Goal: Task Accomplishment & Management: Manage account settings

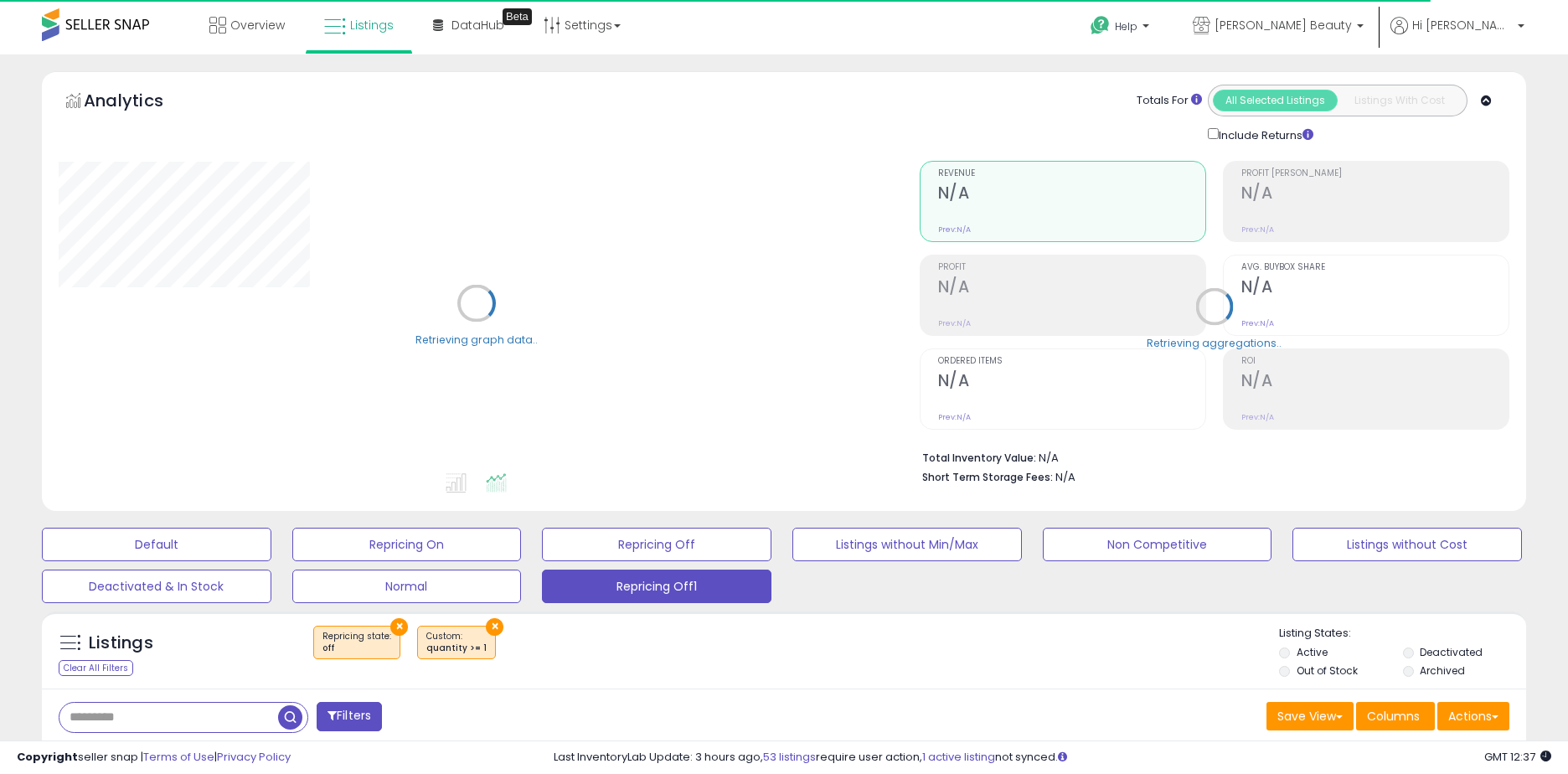
select select "**"
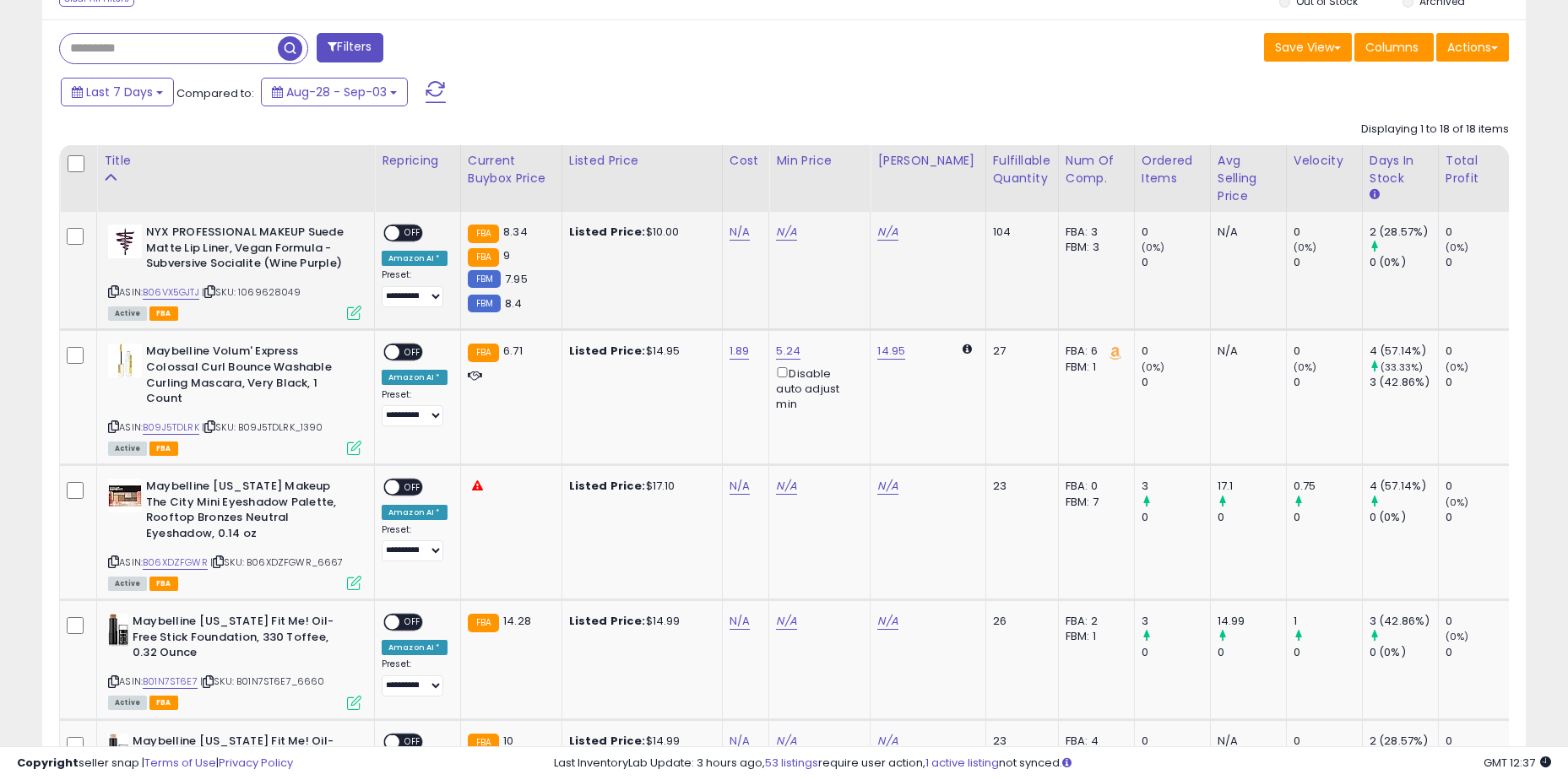
scroll to position [675, 0]
click at [740, 232] on link "N/A" at bounding box center [739, 231] width 20 height 16
type input "****"
click at [789, 191] on icon "submit" at bounding box center [784, 187] width 10 height 10
click at [408, 235] on span "OFF" at bounding box center [413, 232] width 27 height 15
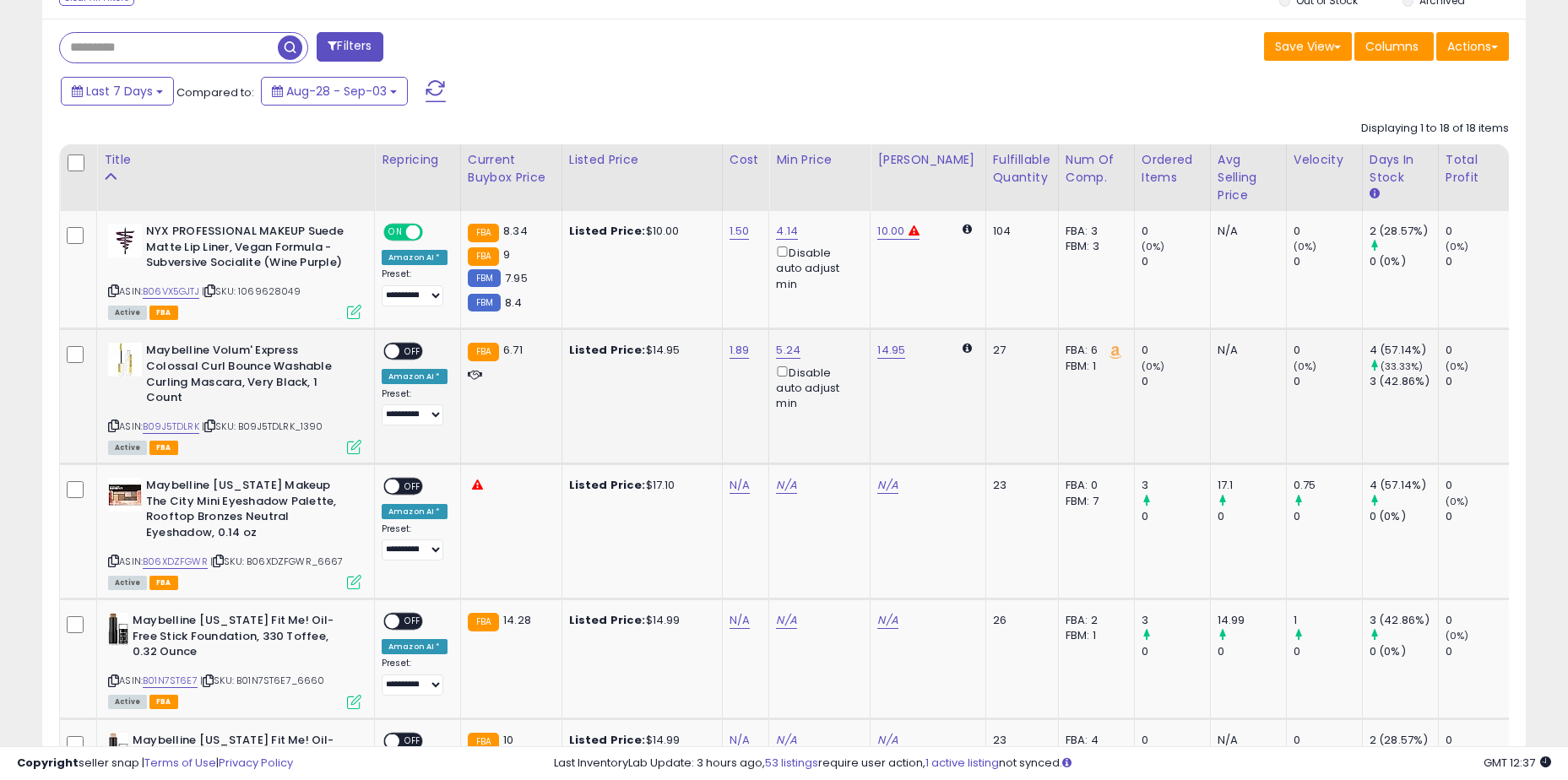
click at [413, 347] on span "OFF" at bounding box center [413, 351] width 27 height 15
click at [730, 477] on link "N/A" at bounding box center [739, 484] width 20 height 16
type input "****"
click at [789, 427] on icon "submit" at bounding box center [784, 426] width 10 height 10
click at [418, 479] on span "OFF" at bounding box center [413, 486] width 27 height 15
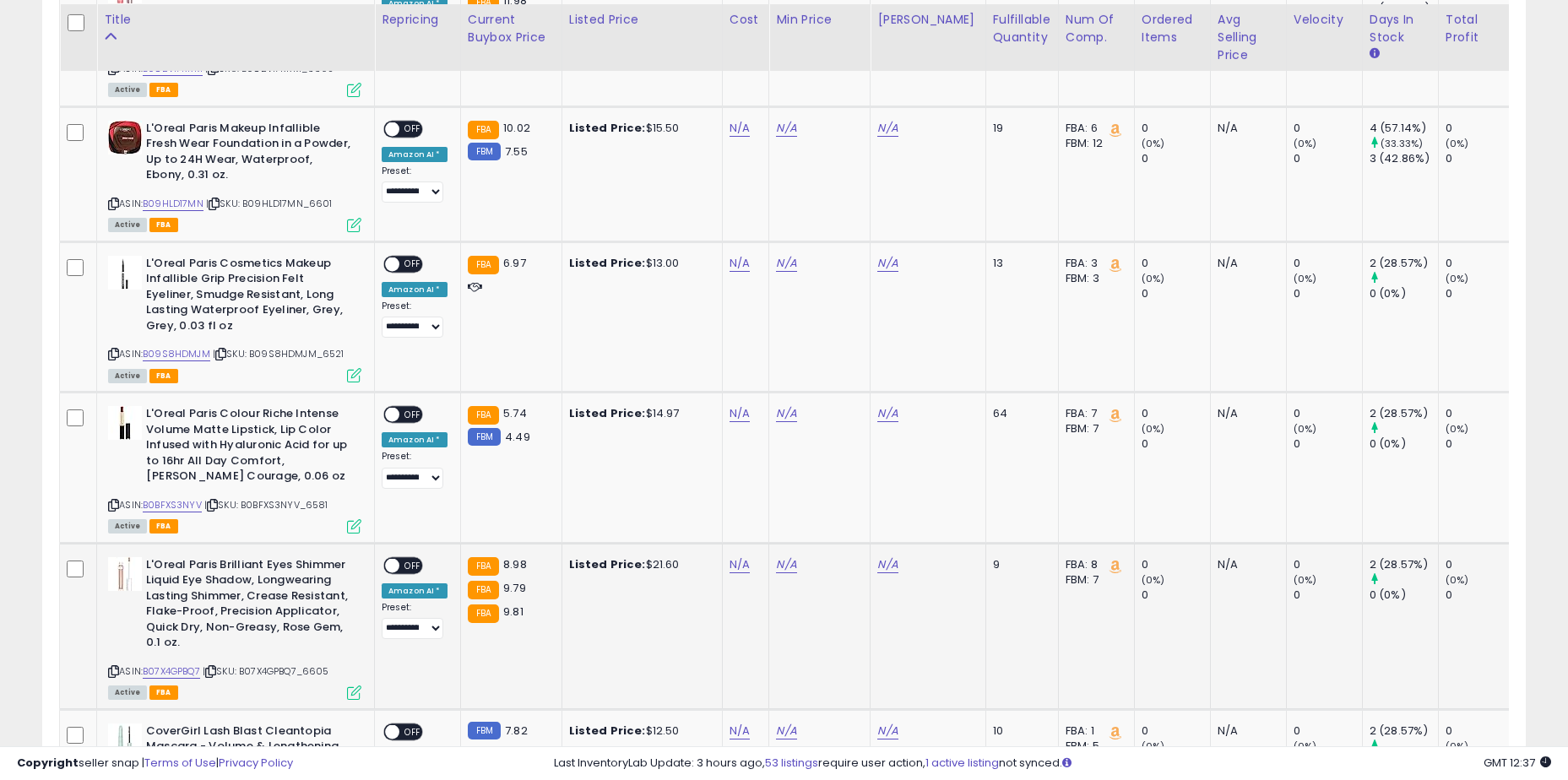
scroll to position [2691, 0]
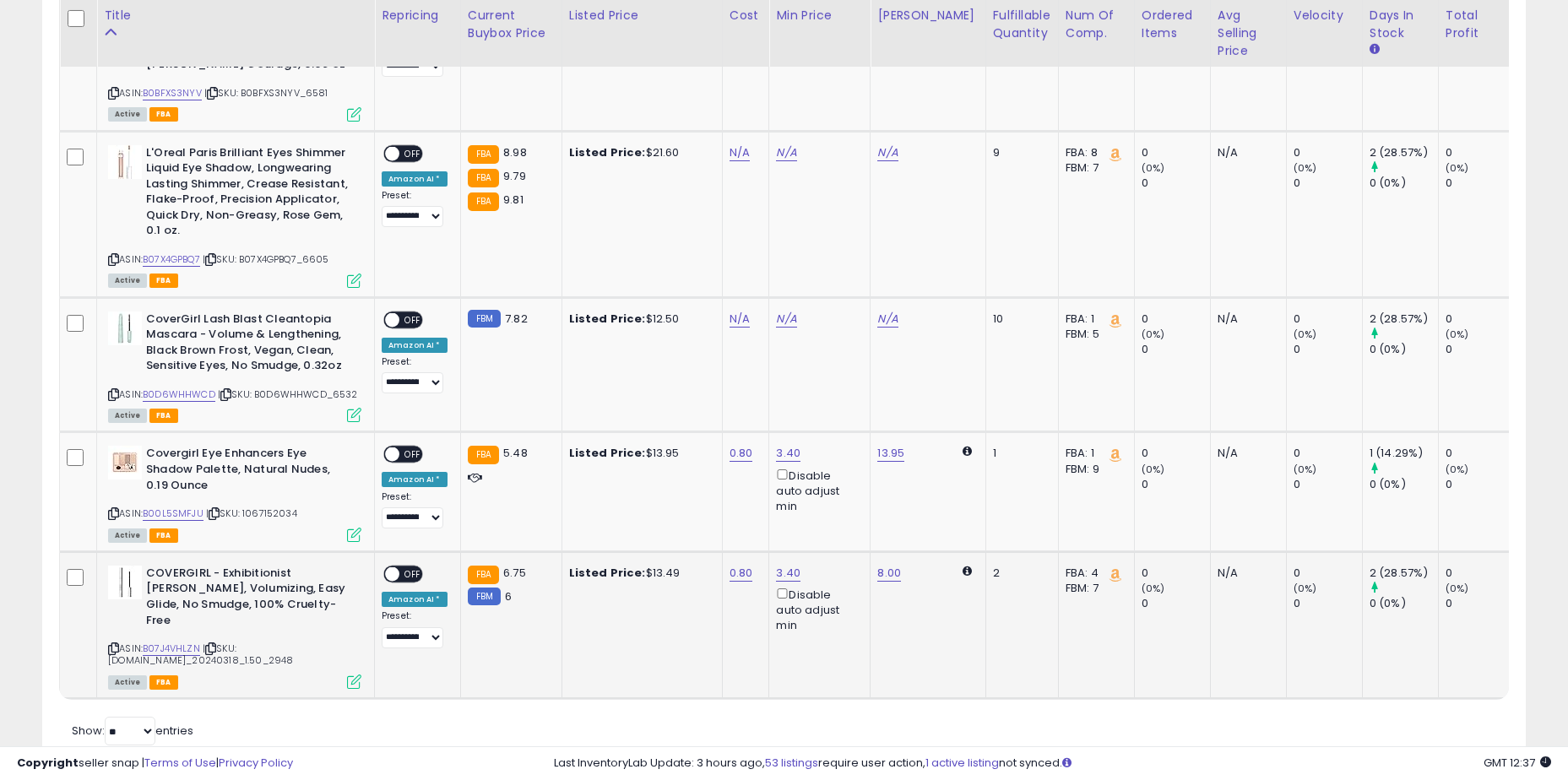
click at [411, 567] on span "OFF" at bounding box center [413, 574] width 27 height 15
click at [414, 447] on span "OFF" at bounding box center [413, 454] width 27 height 15
click at [736, 310] on link "N/A" at bounding box center [739, 318] width 20 height 16
type input "****"
drag, startPoint x: 808, startPoint y: 228, endPoint x: 494, endPoint y: 227, distance: 314.0
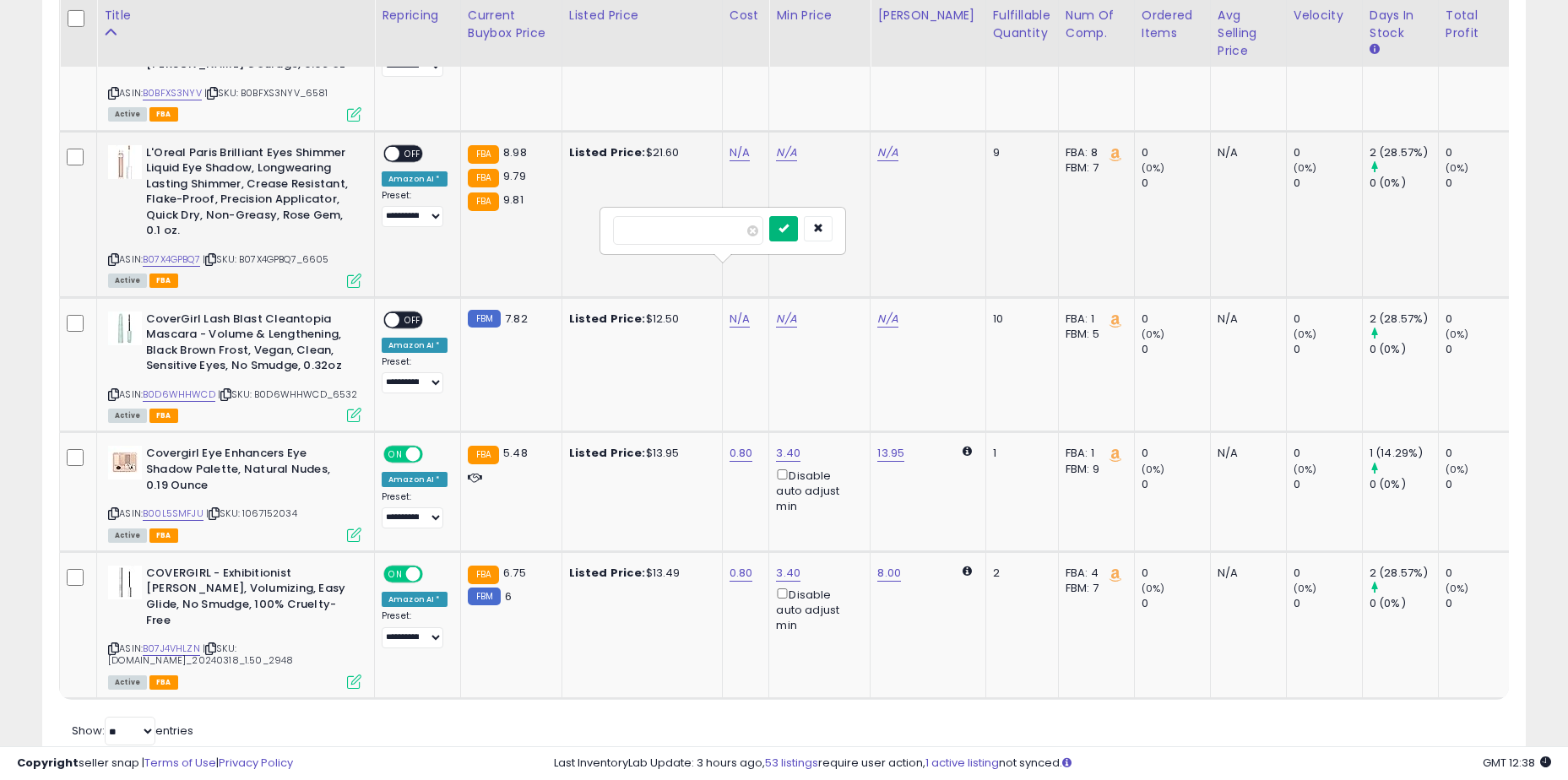
click at [789, 228] on icon "submit" at bounding box center [784, 228] width 10 height 10
click at [407, 312] on span "OFF" at bounding box center [413, 319] width 27 height 15
click at [745, 145] on link "N/A" at bounding box center [739, 153] width 20 height 16
type input "****"
click at [789, 60] on icon "submit" at bounding box center [784, 62] width 10 height 10
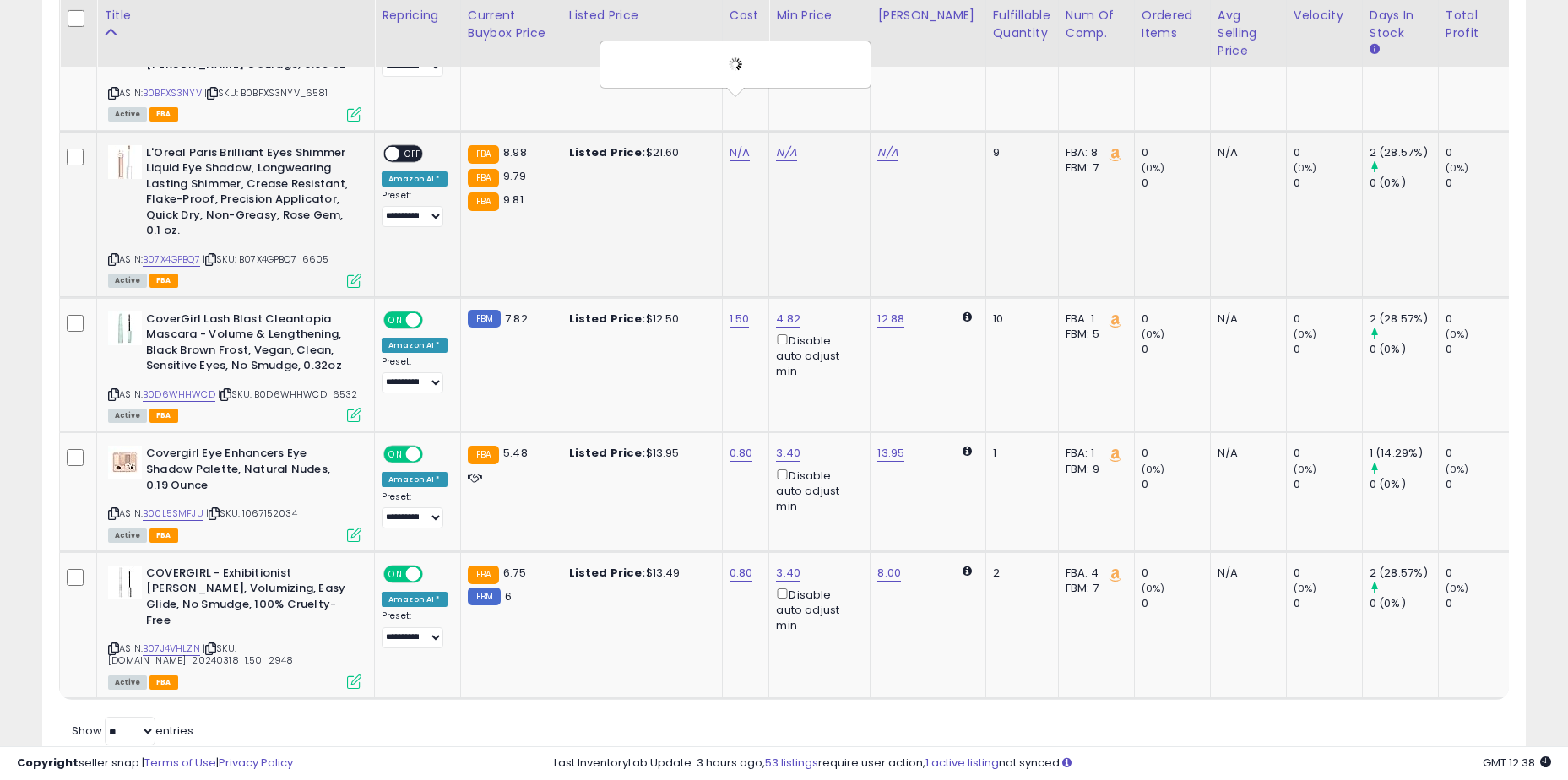
click at [411, 146] on span "OFF" at bounding box center [413, 153] width 27 height 15
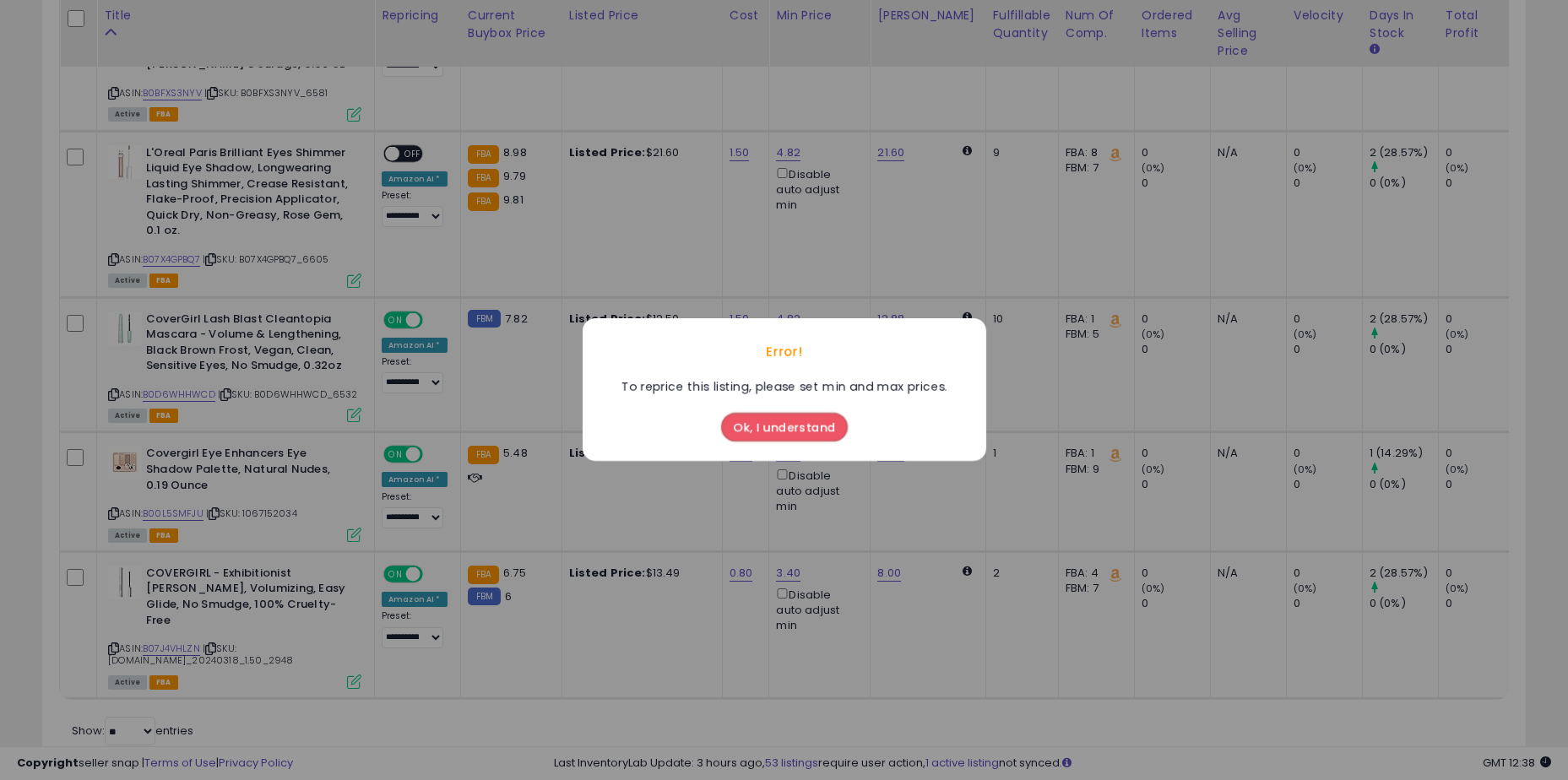
click at [759, 426] on button "Ok, I understand" at bounding box center [784, 427] width 127 height 29
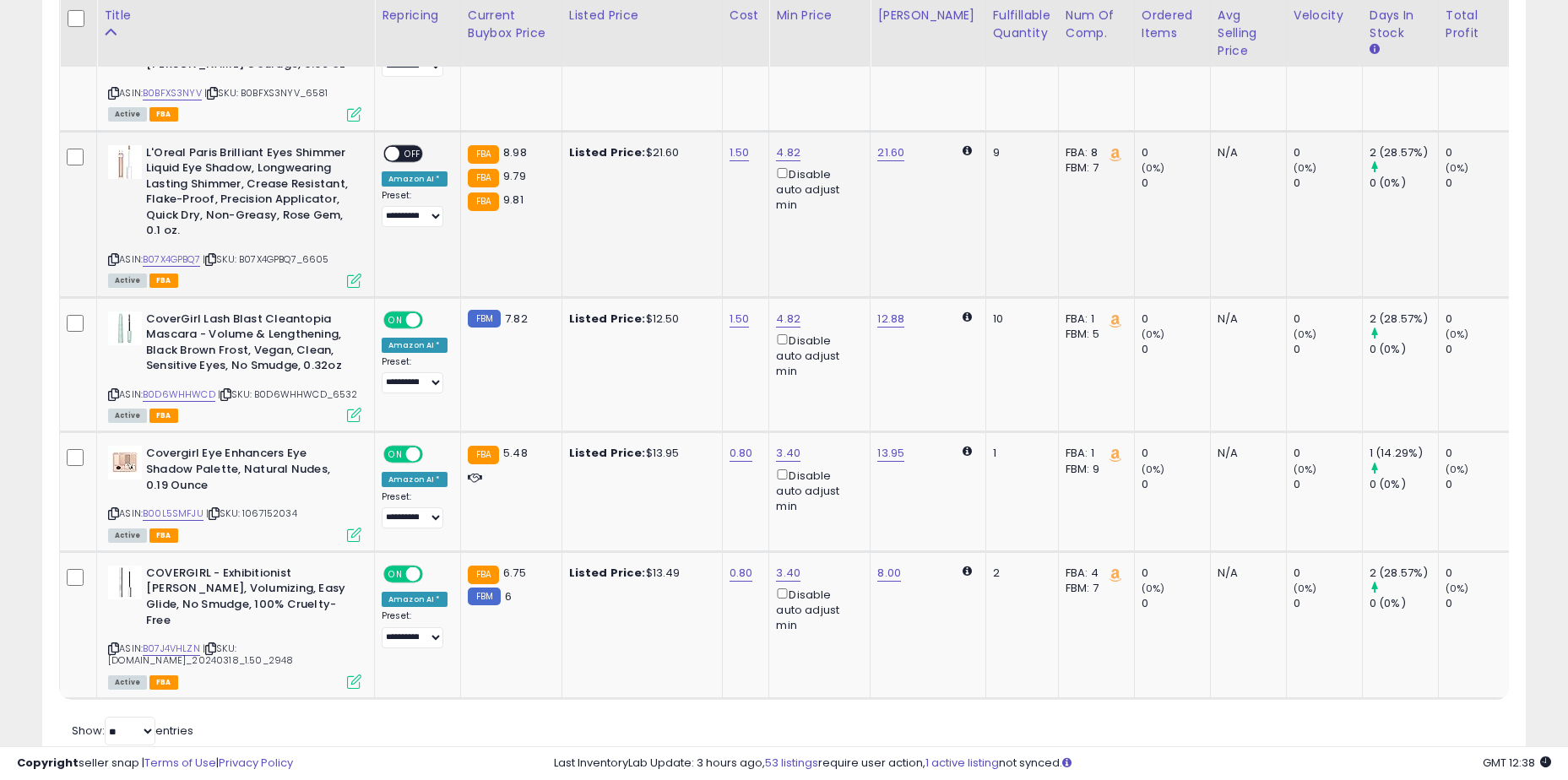
click at [404, 146] on span "OFF" at bounding box center [413, 153] width 27 height 15
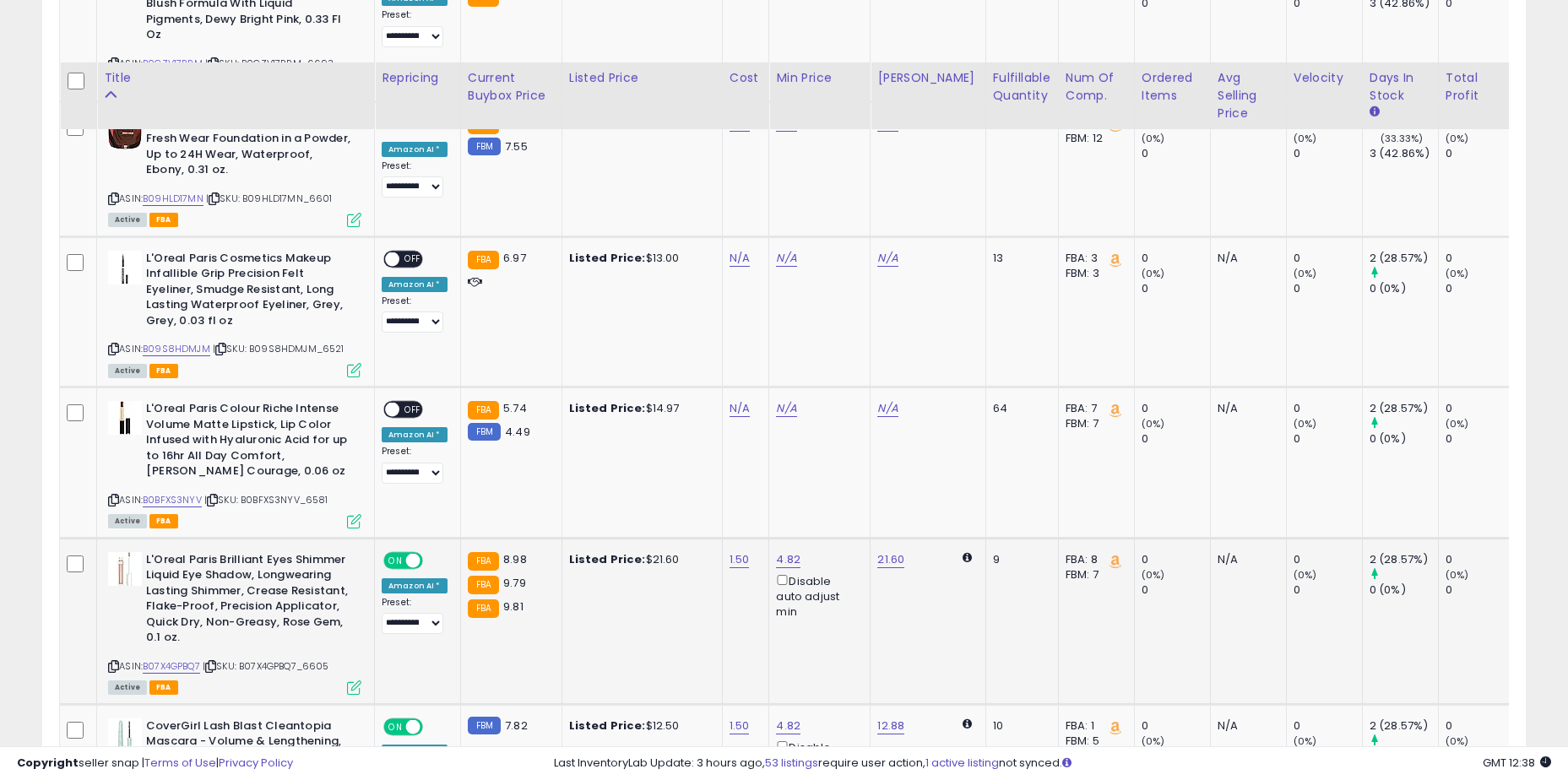
scroll to position [2269, 0]
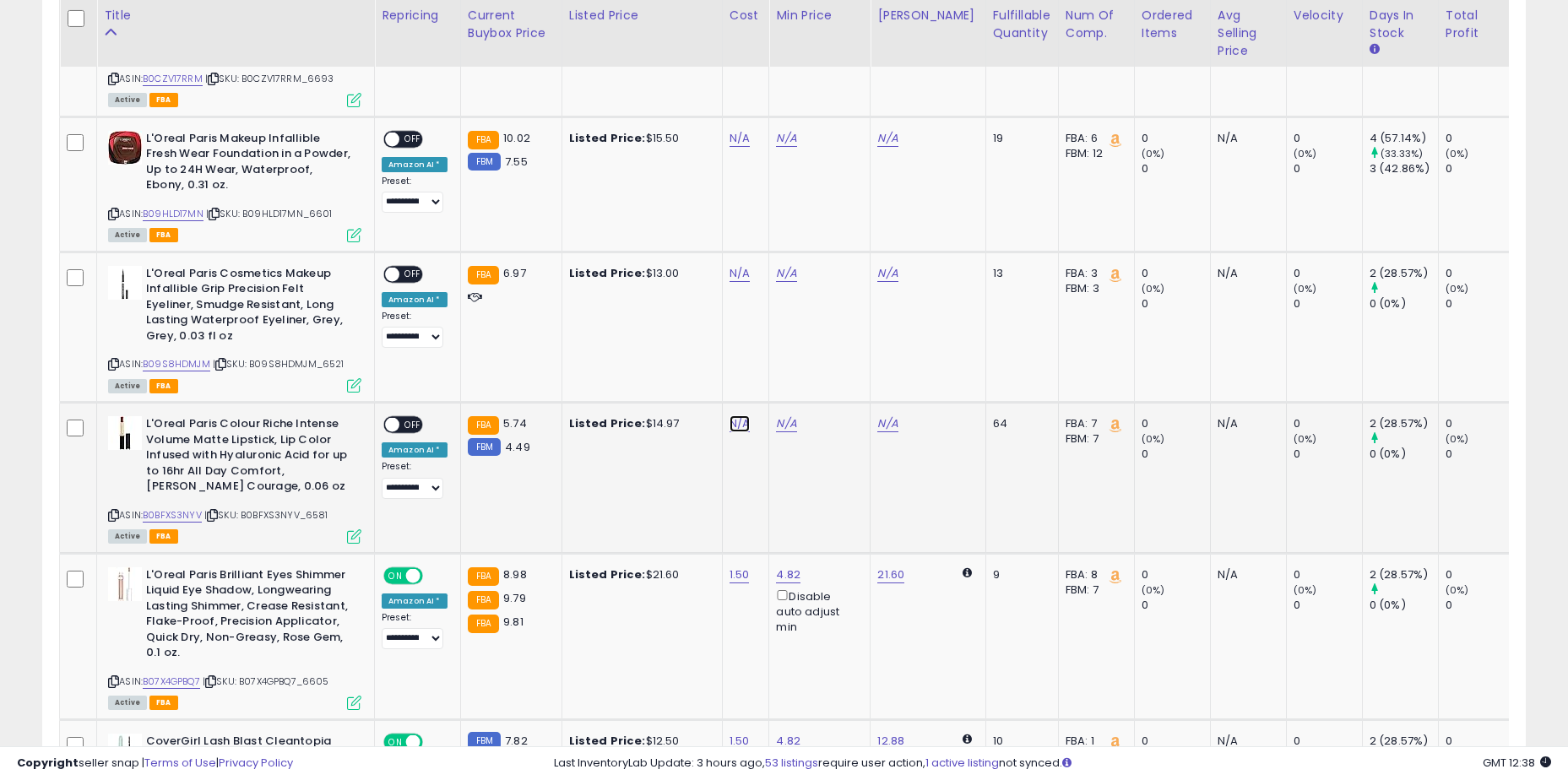
click at [743, 415] on link "N/A" at bounding box center [739, 423] width 20 height 16
type input "****"
click at [797, 342] on button "submit" at bounding box center [783, 333] width 29 height 25
click at [416, 418] on span "OFF" at bounding box center [413, 425] width 27 height 15
click at [736, 265] on link "N/A" at bounding box center [739, 273] width 20 height 16
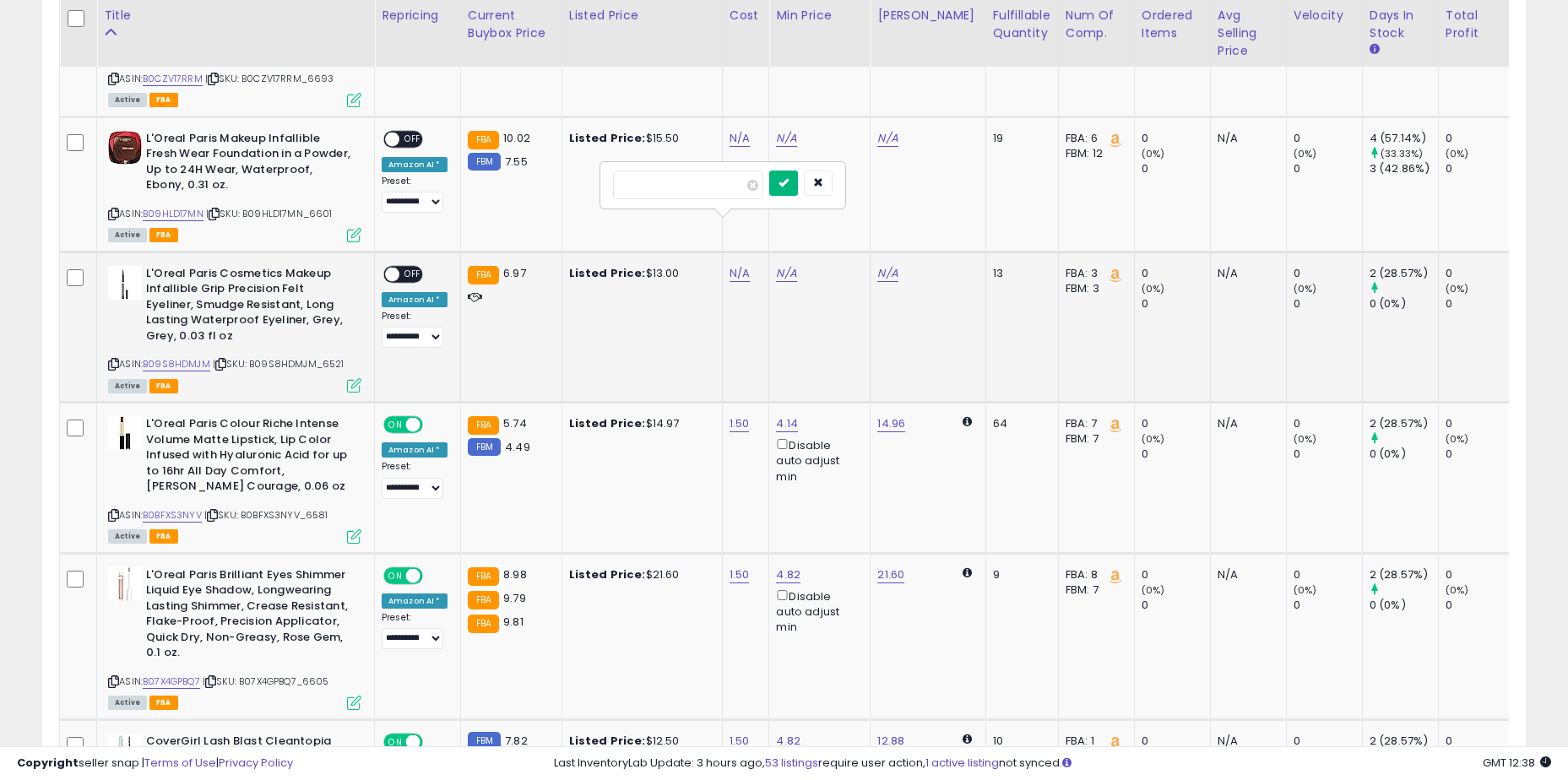
type input "****"
click at [797, 176] on button "submit" at bounding box center [783, 183] width 29 height 25
click at [403, 267] on span "OFF" at bounding box center [413, 274] width 27 height 15
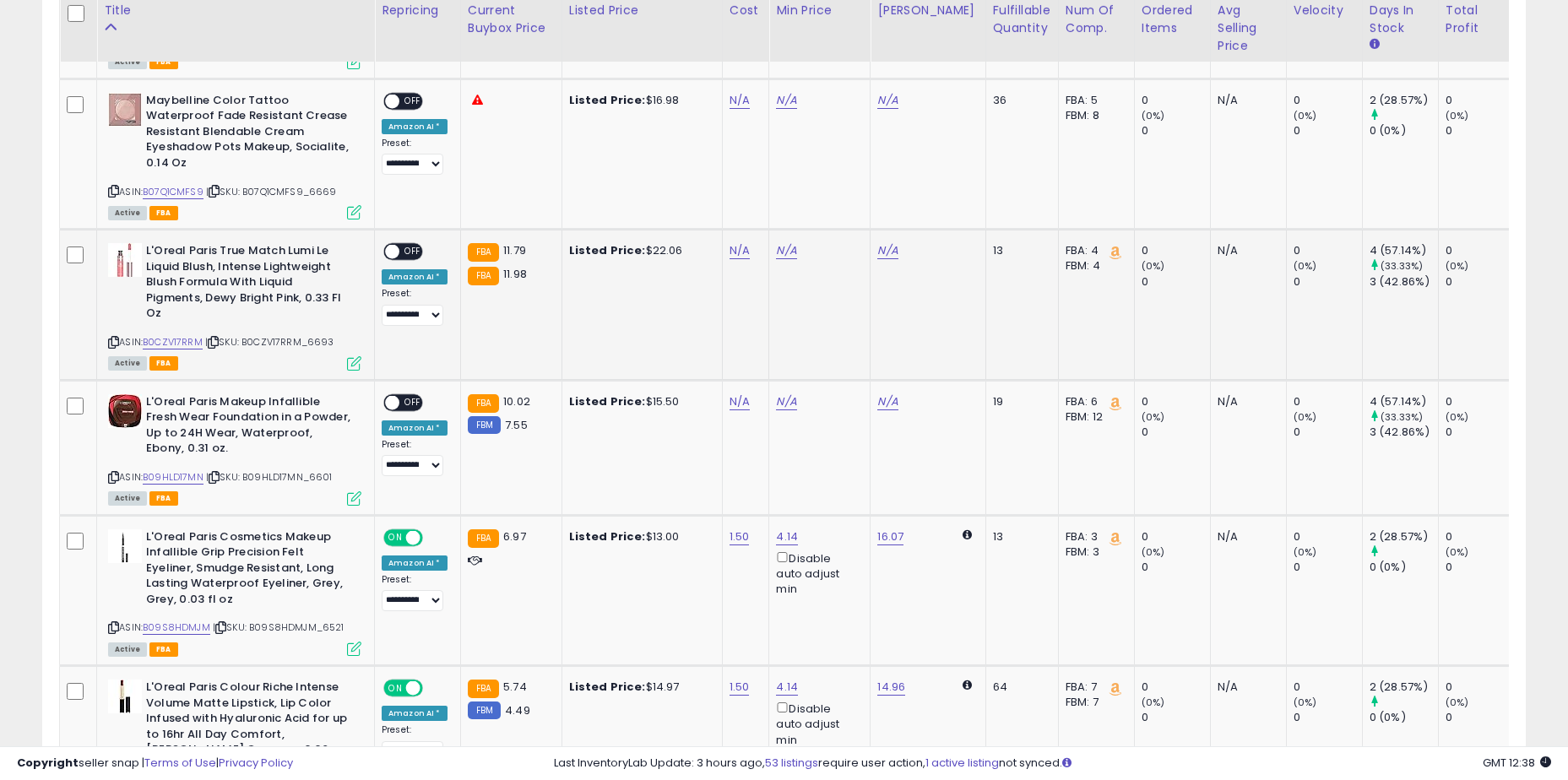
scroll to position [1932, 0]
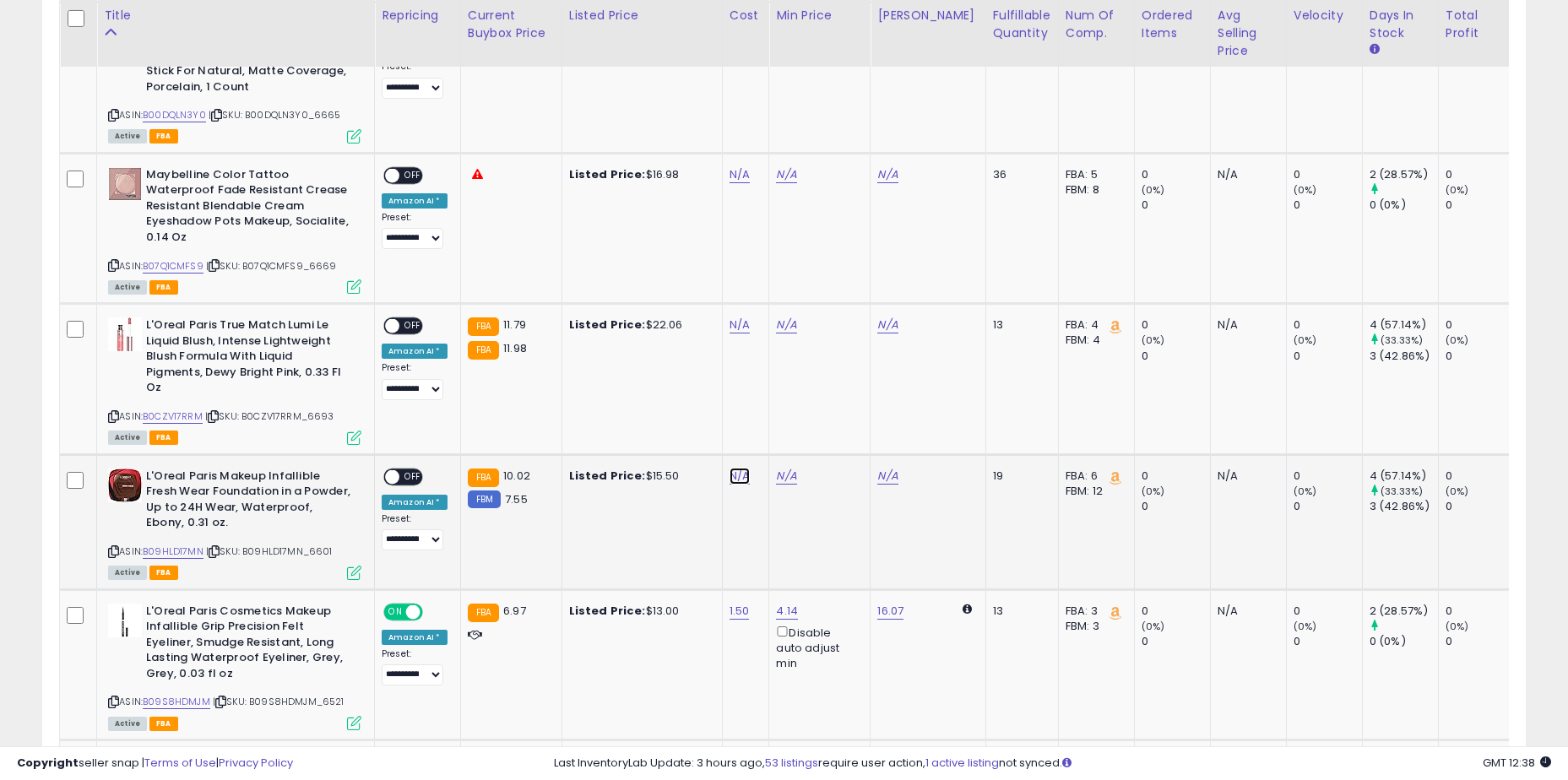
click at [739, 468] on link "N/A" at bounding box center [739, 476] width 20 height 16
click at [764, 374] on input "****" at bounding box center [687, 387] width 150 height 29
type input "****"
click at [789, 383] on icon "submit" at bounding box center [784, 385] width 10 height 10
click at [413, 470] on span "OFF" at bounding box center [413, 477] width 27 height 15
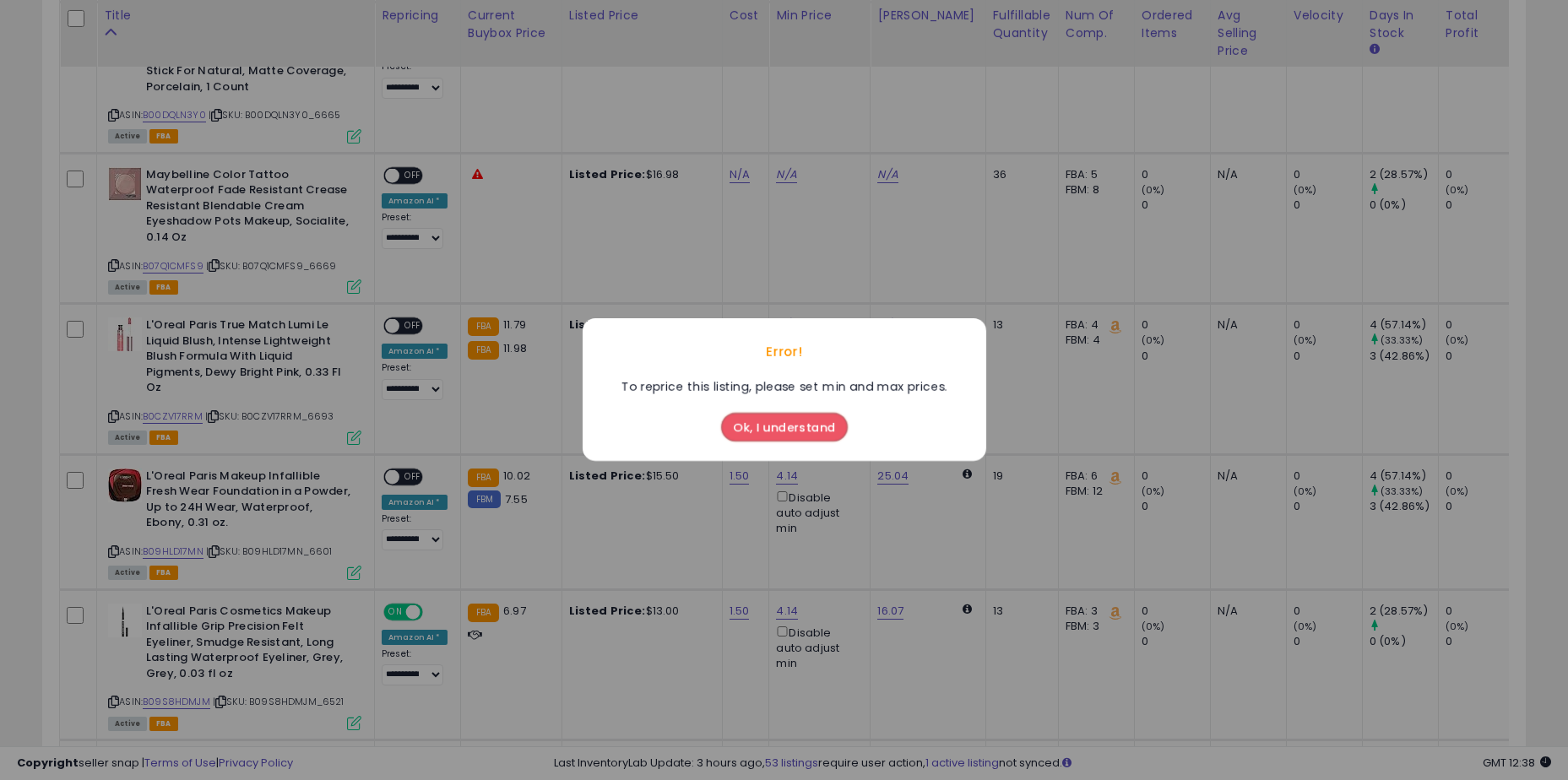
drag, startPoint x: 824, startPoint y: 436, endPoint x: 556, endPoint y: 435, distance: 268.0
click at [823, 435] on button "Ok, I understand" at bounding box center [784, 427] width 127 height 29
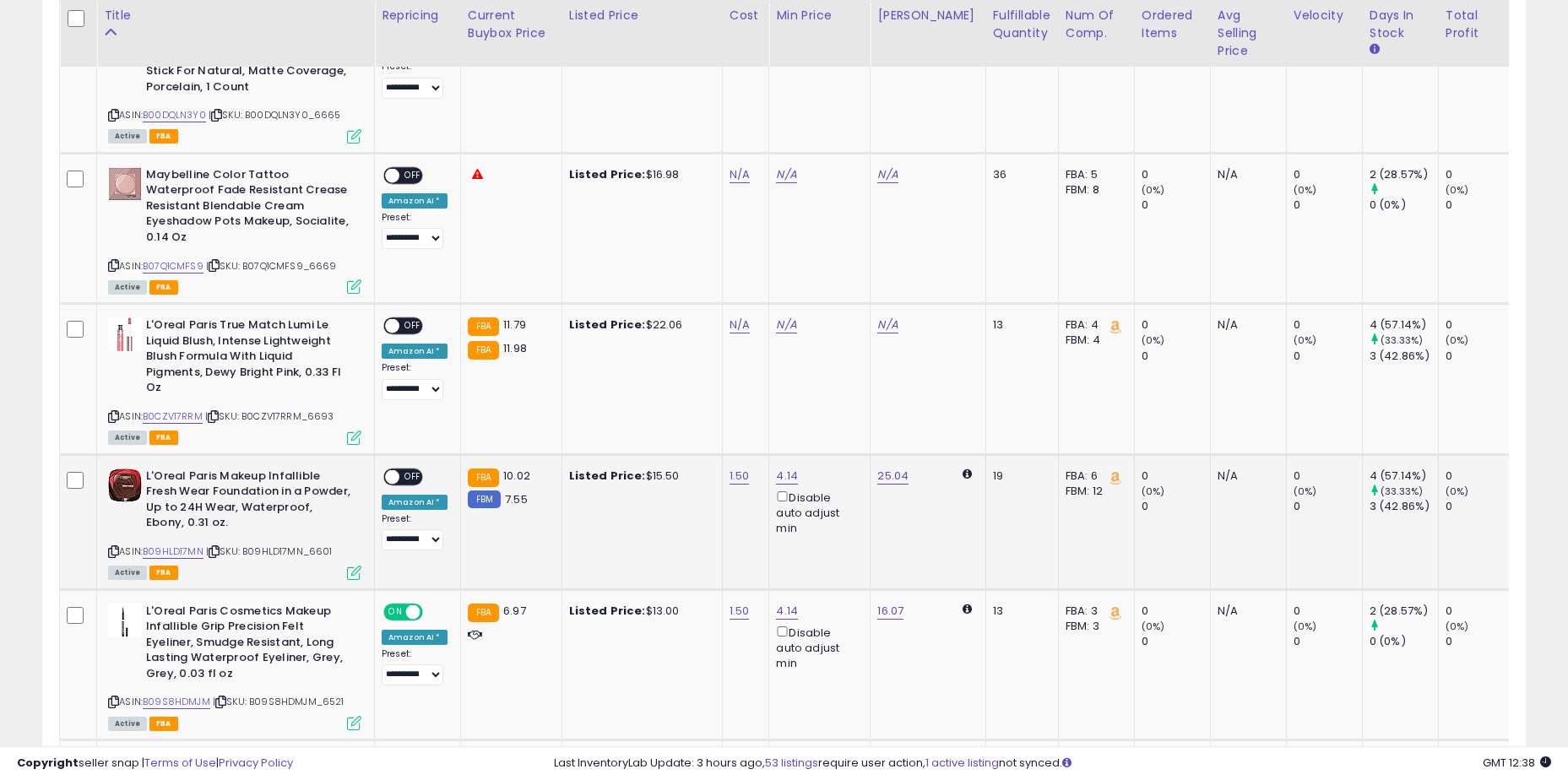
click at [426, 469] on div "**********" at bounding box center [414, 510] width 66 height 82
click at [415, 470] on span "OFF" at bounding box center [413, 477] width 27 height 15
click at [735, 316] on link "N/A" at bounding box center [739, 324] width 20 height 16
type input "****"
drag, startPoint x: 804, startPoint y: 228, endPoint x: 592, endPoint y: 237, distance: 212.2
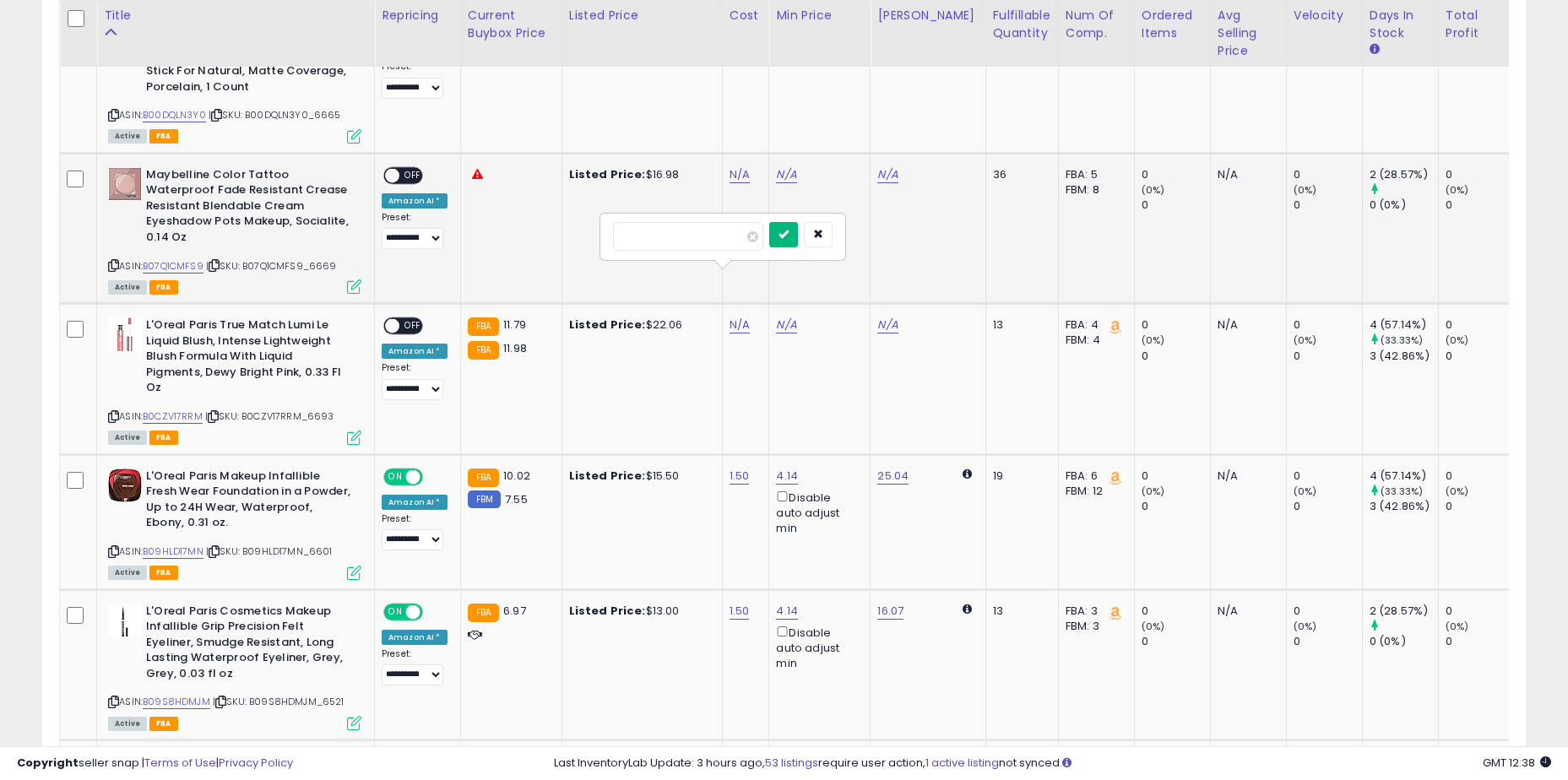
click at [789, 229] on icon "submit" at bounding box center [784, 234] width 10 height 10
click at [410, 319] on span "OFF" at bounding box center [413, 326] width 27 height 15
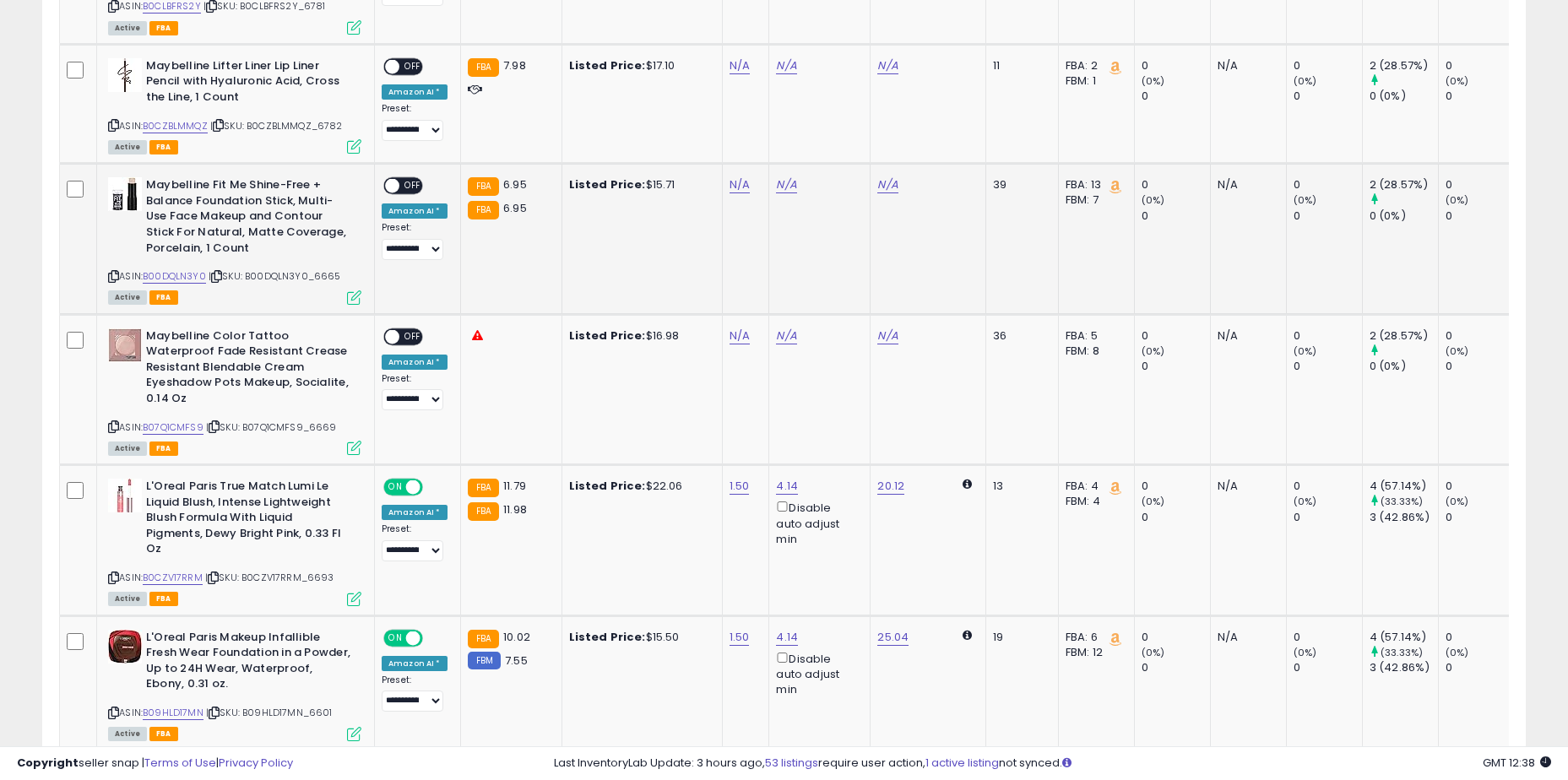
scroll to position [1678, 0]
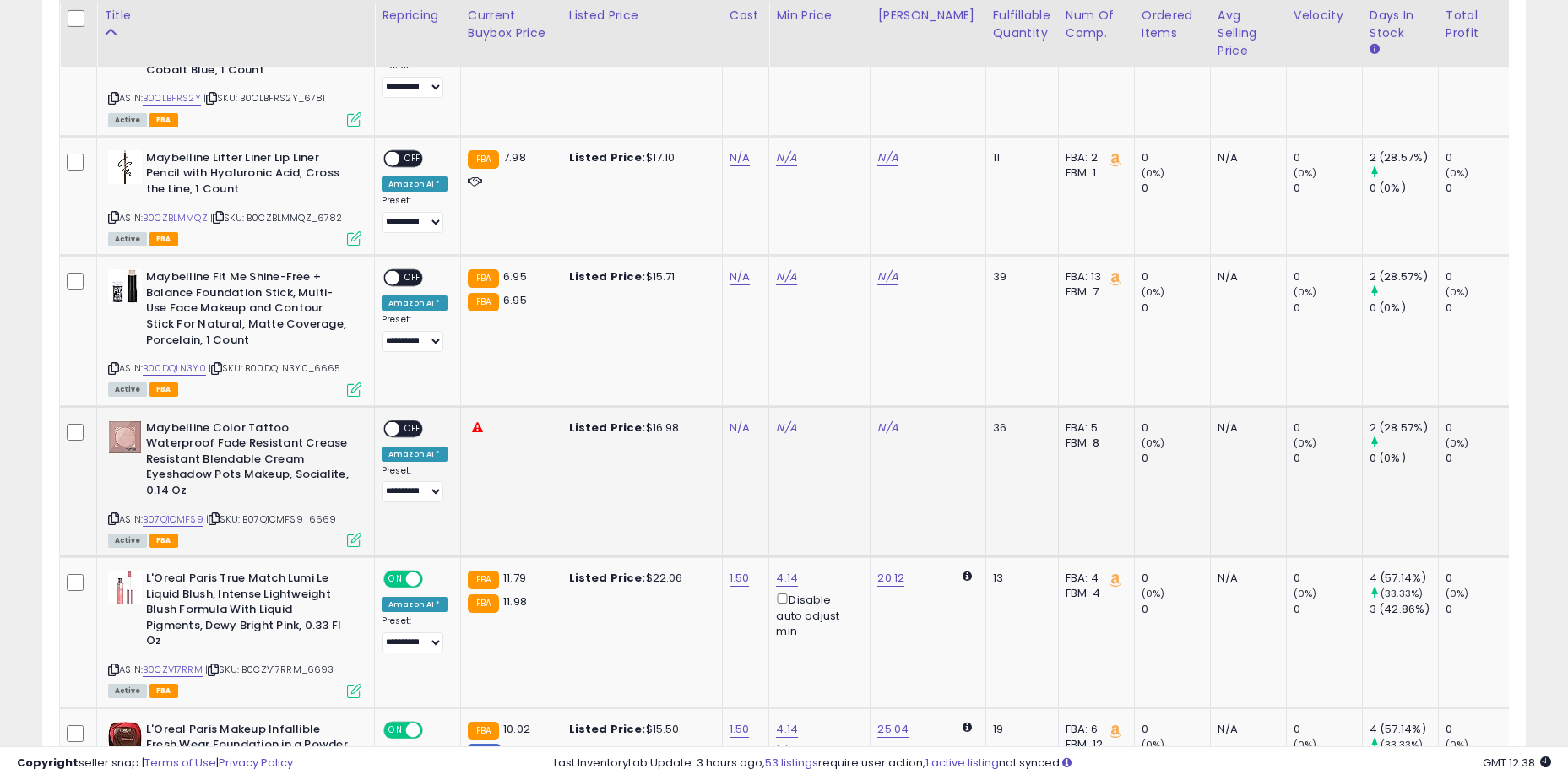
click at [751, 420] on div "N/A" at bounding box center [743, 428] width 27 height 16
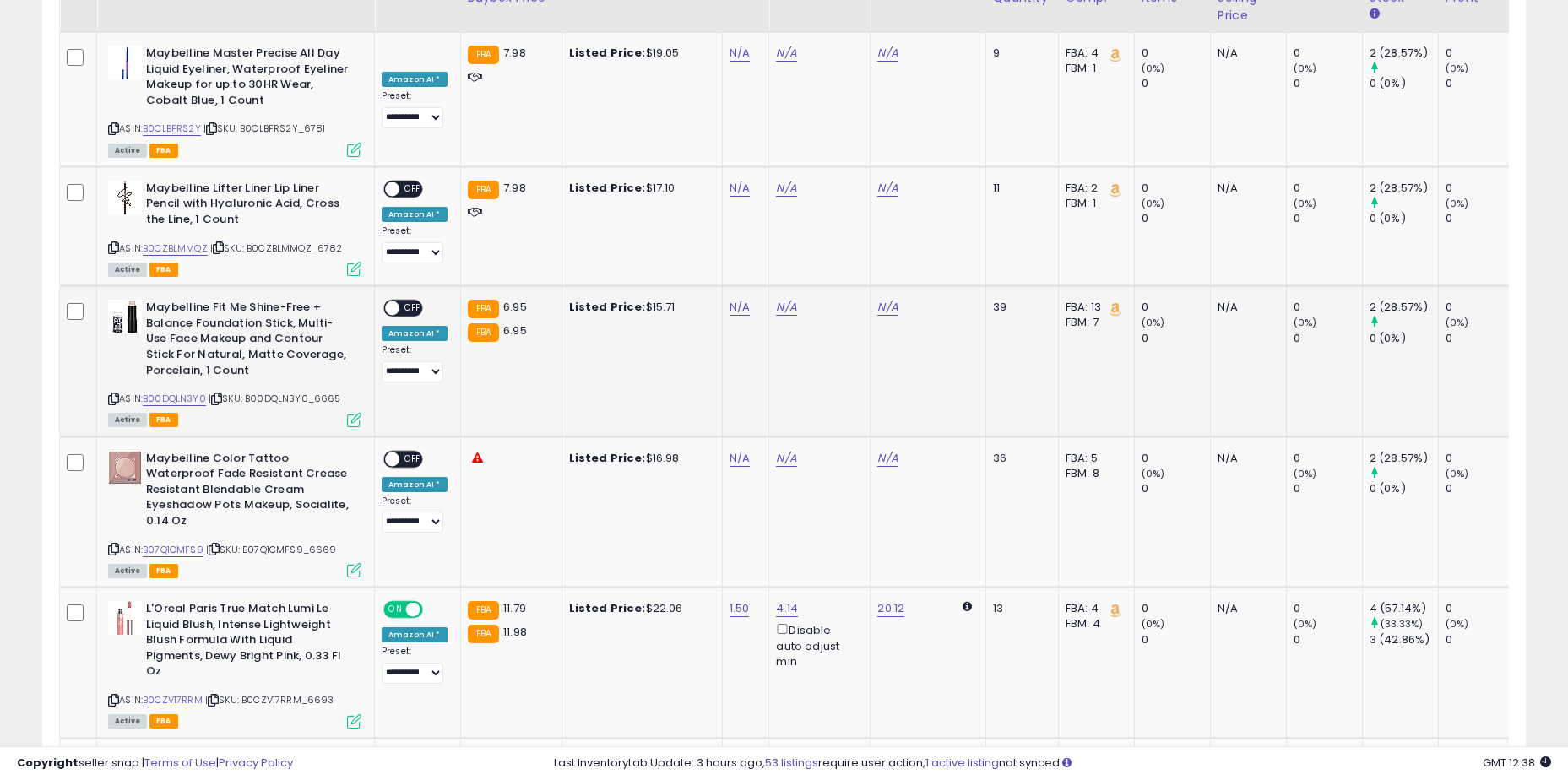
scroll to position [1594, 0]
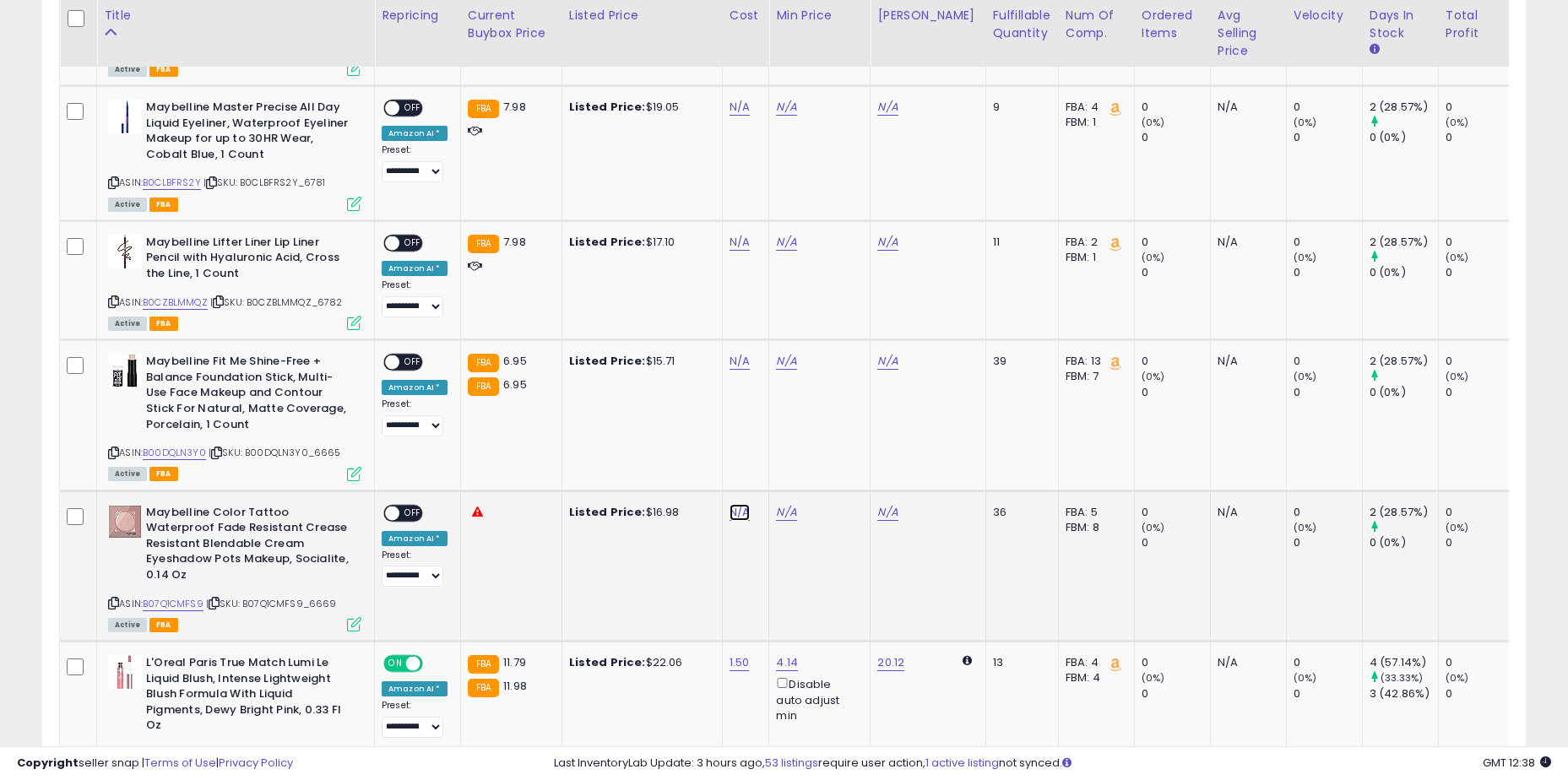
click at [732, 504] on link "N/A" at bounding box center [739, 512] width 20 height 16
type input "****"
click at [797, 443] on button "submit" at bounding box center [783, 438] width 29 height 25
click at [407, 505] on span "OFF" at bounding box center [413, 512] width 27 height 15
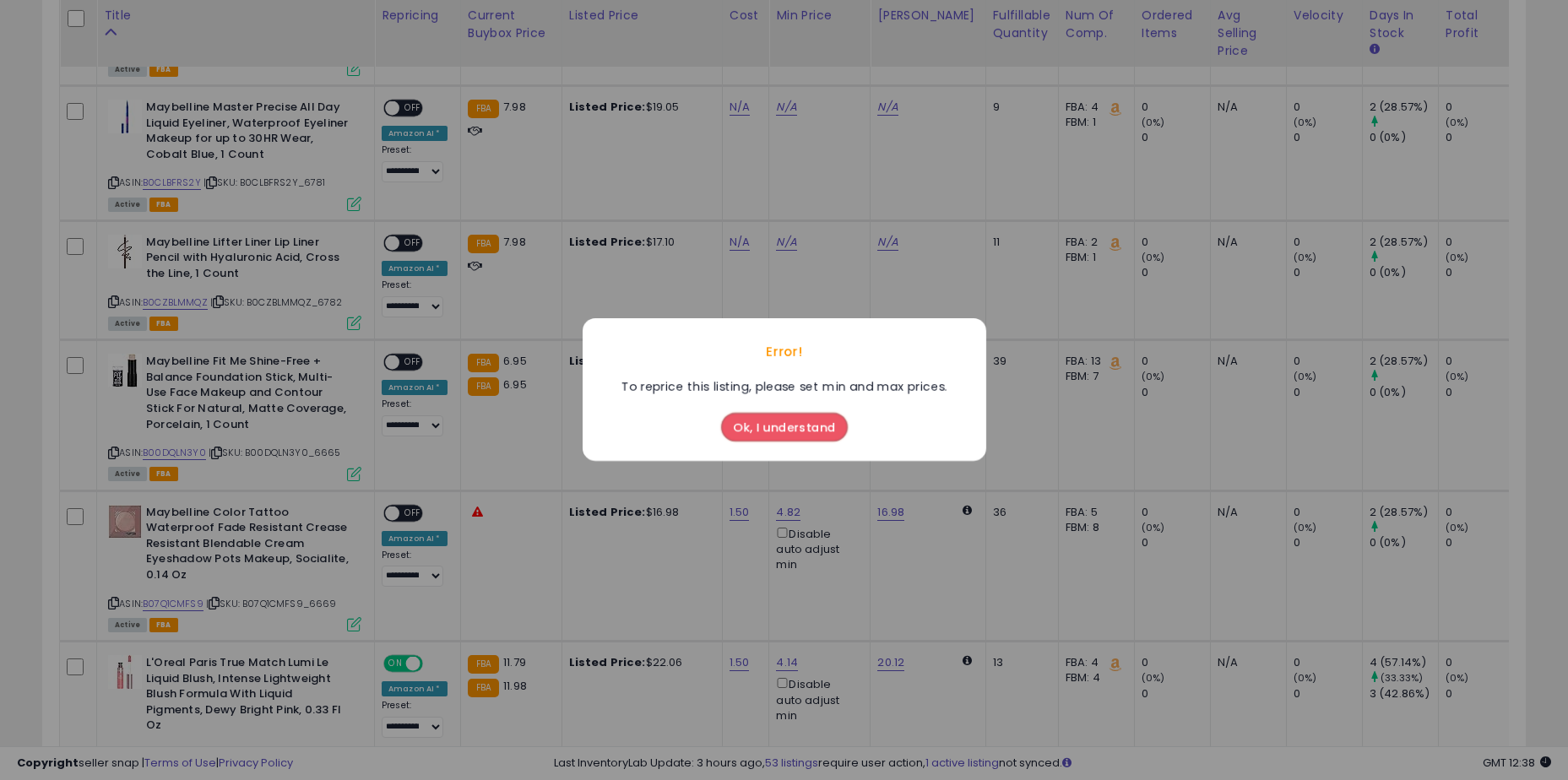
click at [778, 445] on div "Ok, I understand" at bounding box center [784, 424] width 135 height 46
click at [758, 423] on button "Ok, I understand" at bounding box center [784, 427] width 127 height 29
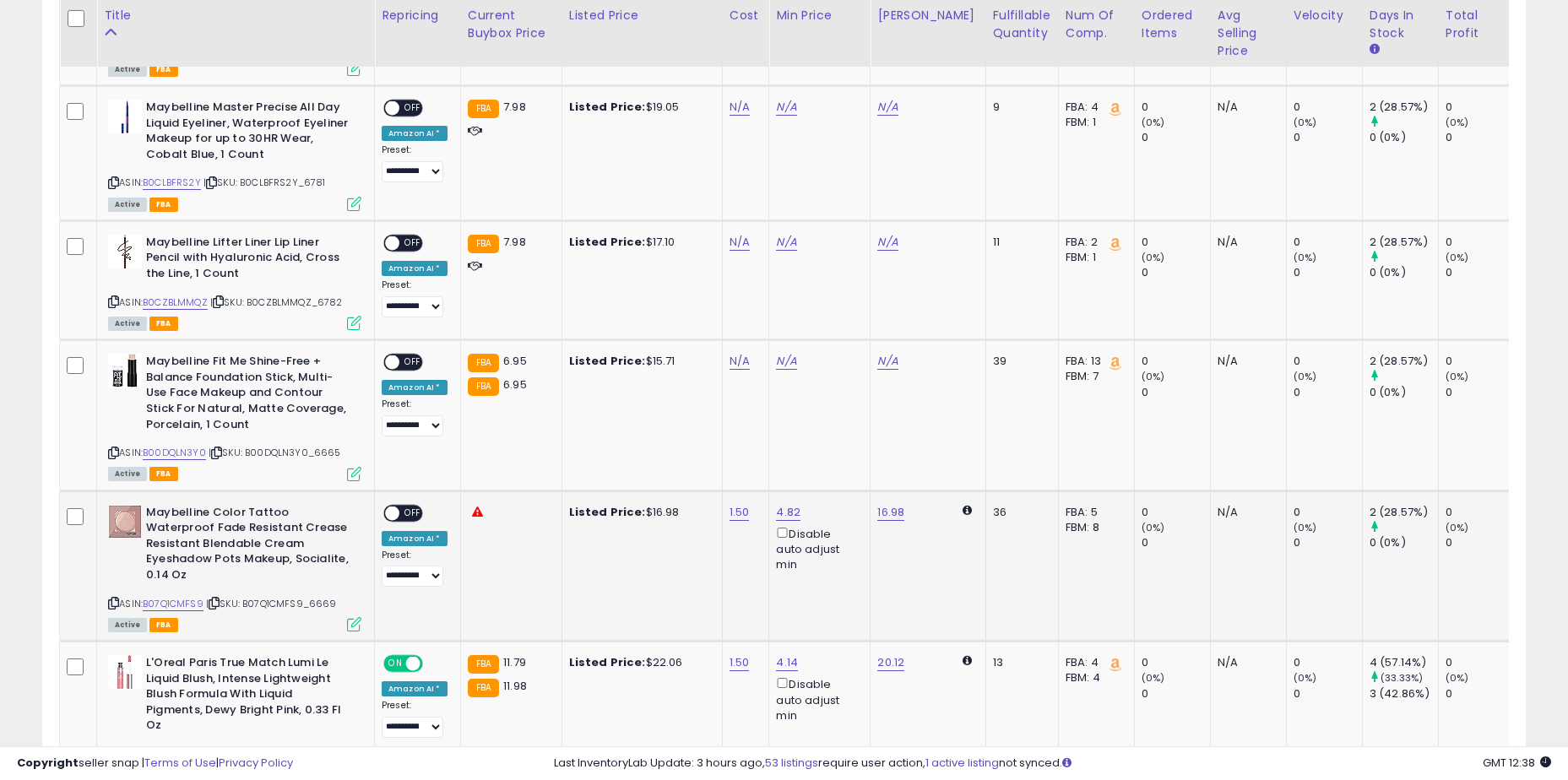
click at [420, 505] on span "OFF" at bounding box center [413, 512] width 27 height 15
click at [737, 353] on link "N/A" at bounding box center [739, 361] width 20 height 16
type input "****"
click at [789, 283] on icon "submit" at bounding box center [784, 286] width 10 height 10
click at [403, 355] on div "ON OFF" at bounding box center [385, 362] width 40 height 15
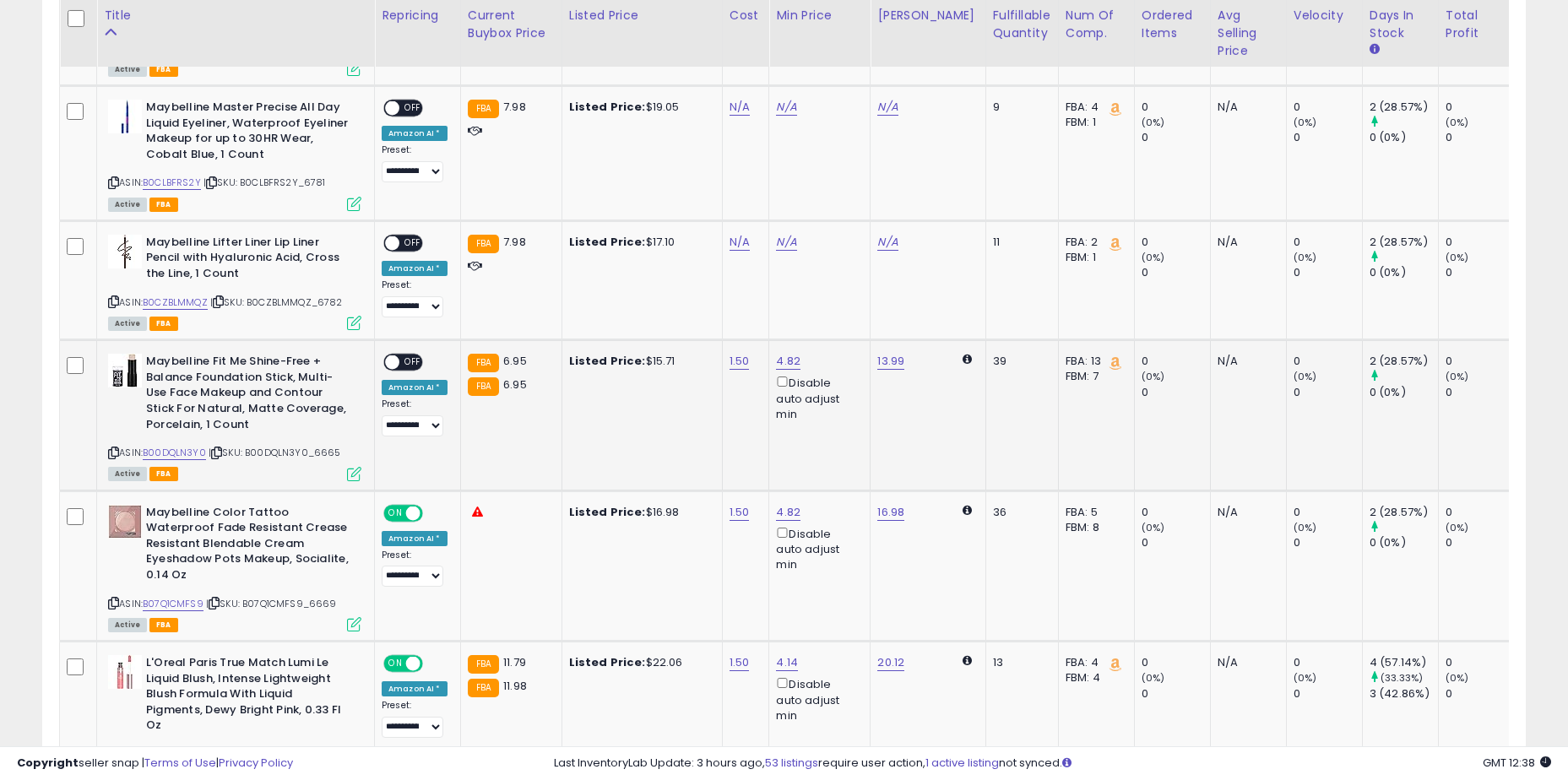
click at [404, 355] on span "OFF" at bounding box center [413, 362] width 27 height 15
click at [731, 234] on link "N/A" at bounding box center [739, 242] width 20 height 16
type input "****"
click at [789, 162] on icon "submit" at bounding box center [784, 167] width 10 height 10
click at [407, 236] on span "OFF" at bounding box center [413, 243] width 27 height 15
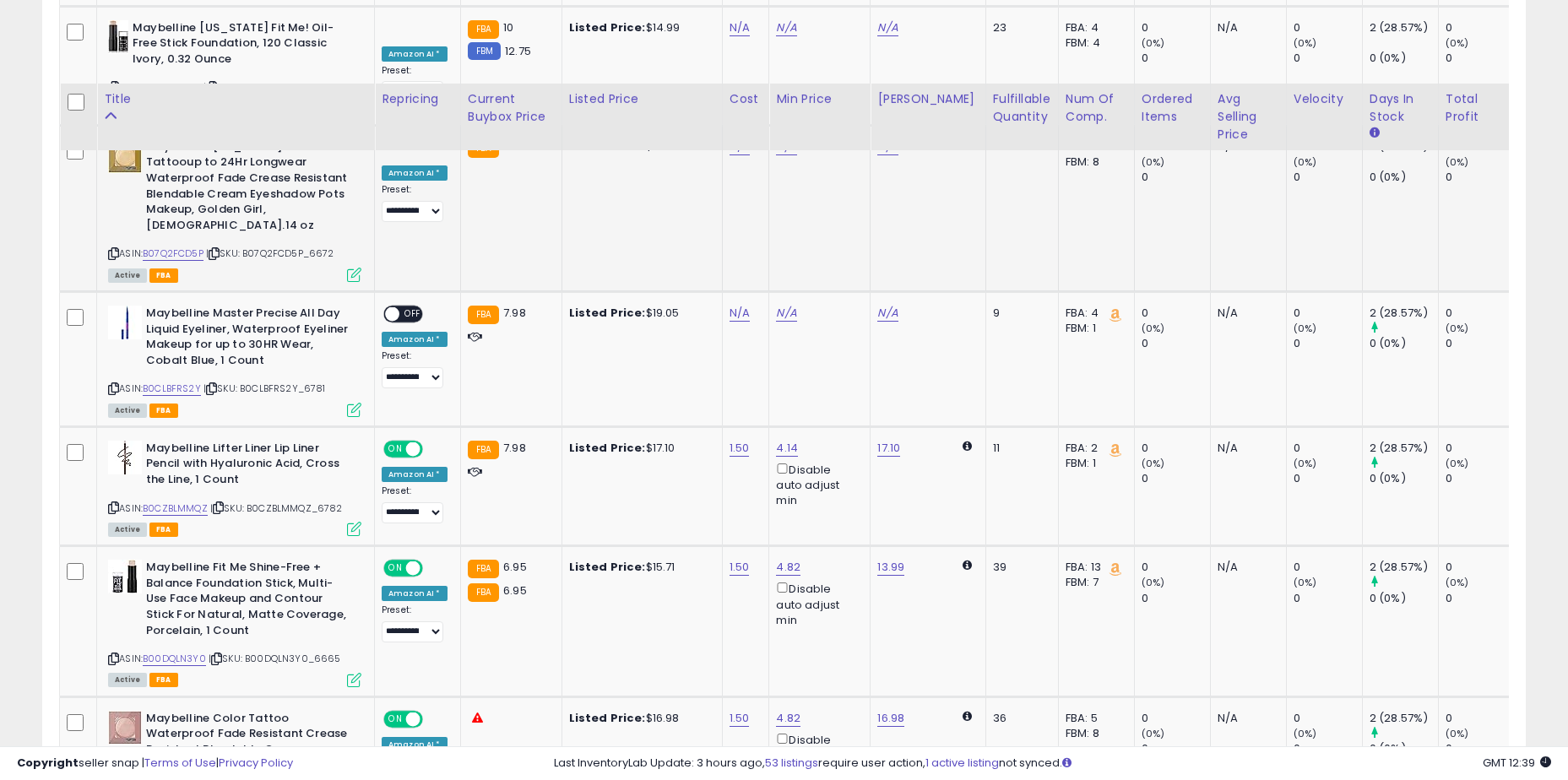
scroll to position [1256, 0]
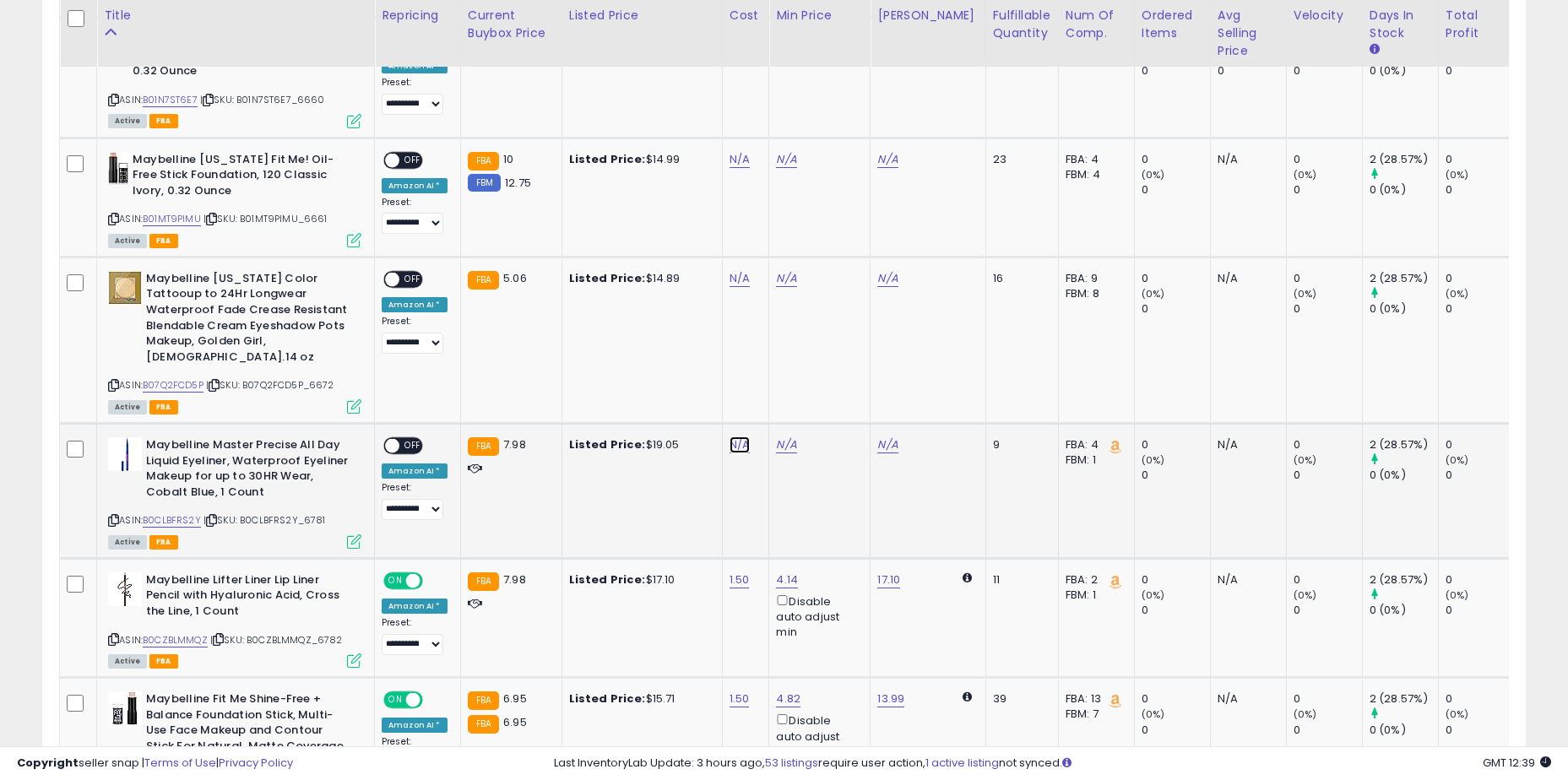
click at [732, 437] on link "N/A" at bounding box center [739, 445] width 20 height 16
type input "****"
click at [797, 376] on button "submit" at bounding box center [783, 370] width 29 height 25
click at [410, 439] on span "OFF" at bounding box center [413, 446] width 27 height 15
click at [730, 270] on link "N/A" at bounding box center [739, 278] width 20 height 16
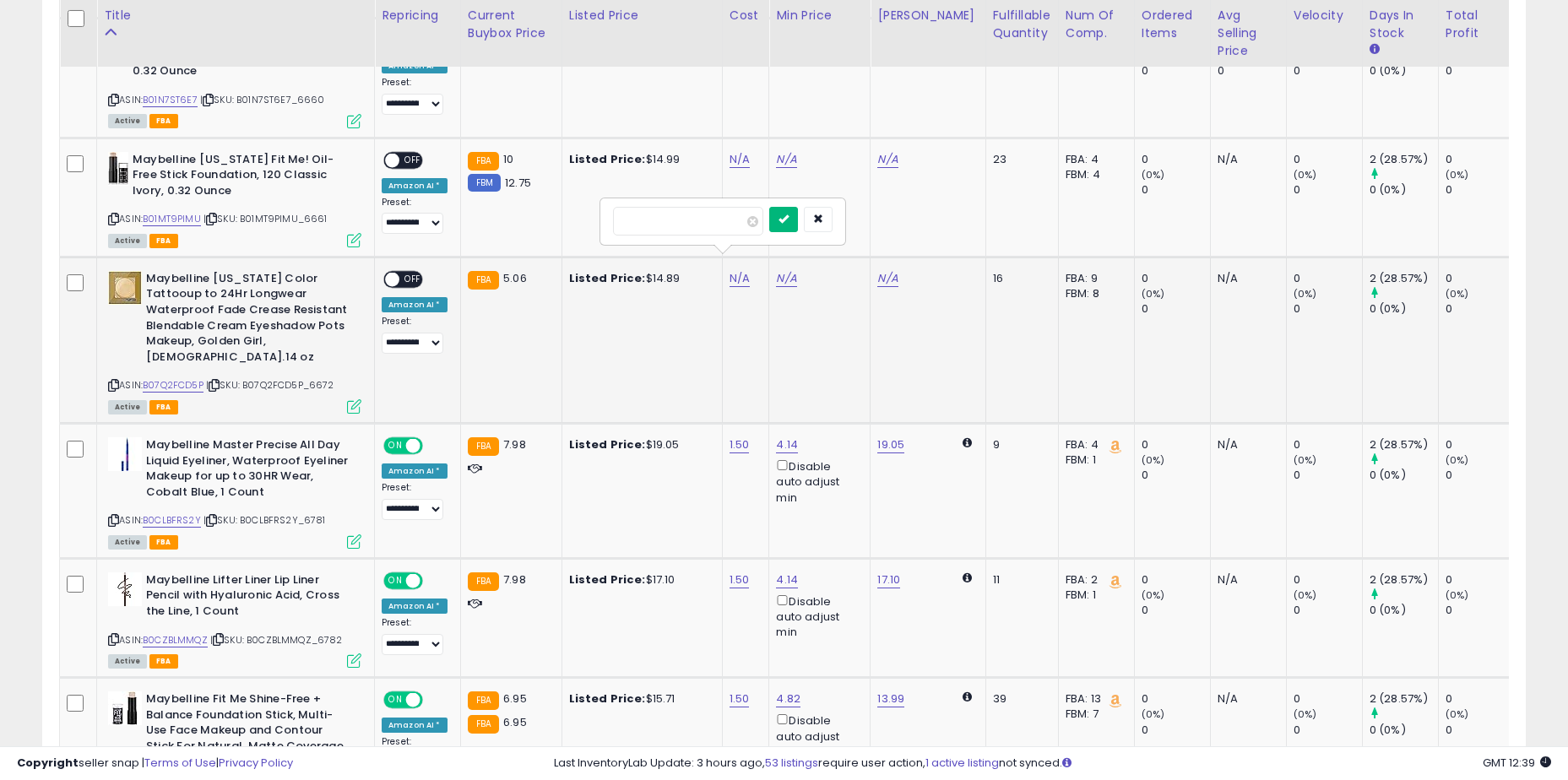
type input "****"
drag, startPoint x: 807, startPoint y: 223, endPoint x: 744, endPoint y: 223, distance: 63.0
click at [789, 223] on icon "submit" at bounding box center [784, 218] width 10 height 10
drag, startPoint x: 411, startPoint y: 259, endPoint x: 450, endPoint y: 263, distance: 39.2
click at [410, 272] on span "OFF" at bounding box center [413, 279] width 27 height 15
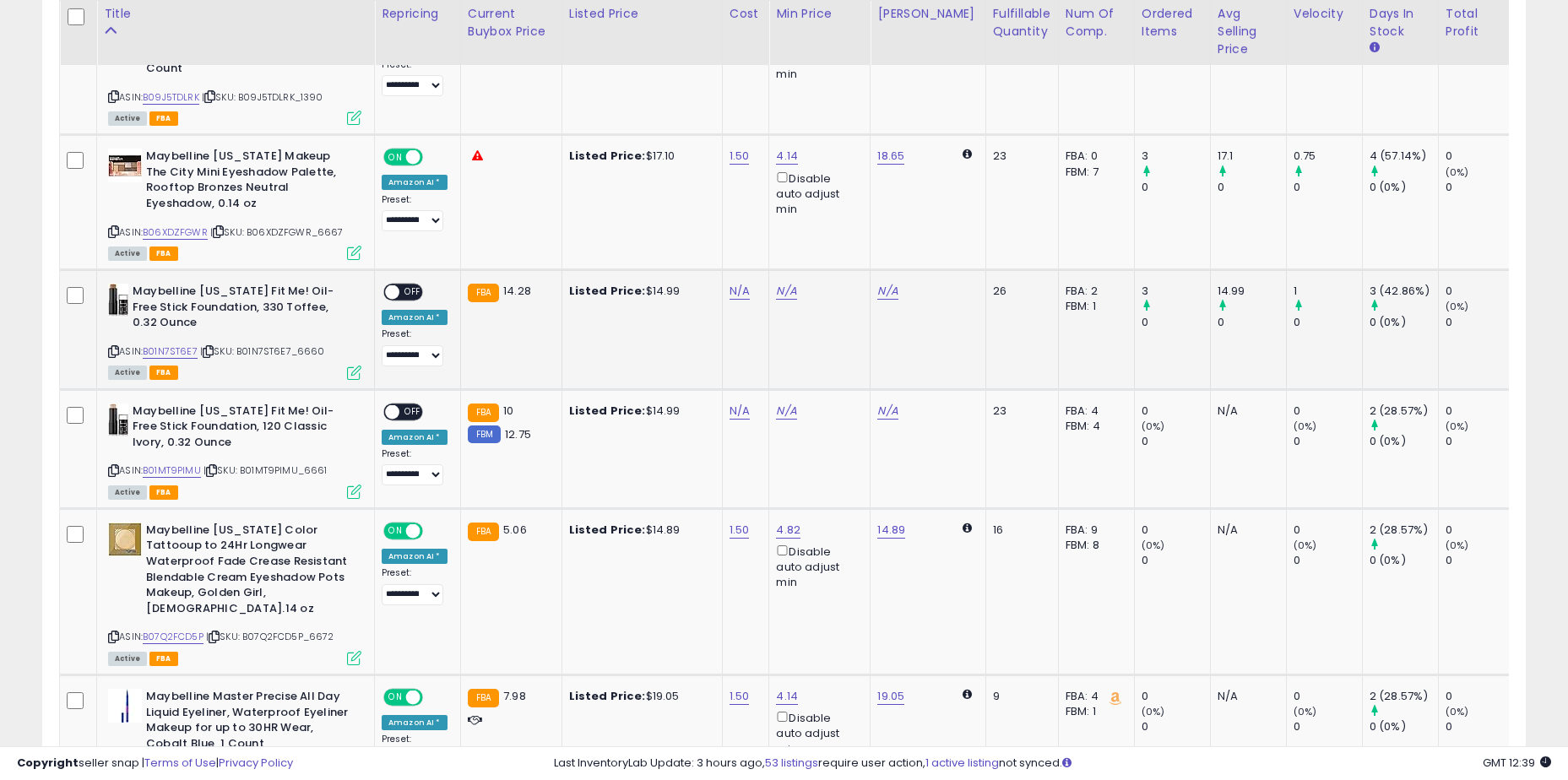
scroll to position [1003, 0]
click at [745, 405] on link "N/A" at bounding box center [739, 413] width 20 height 16
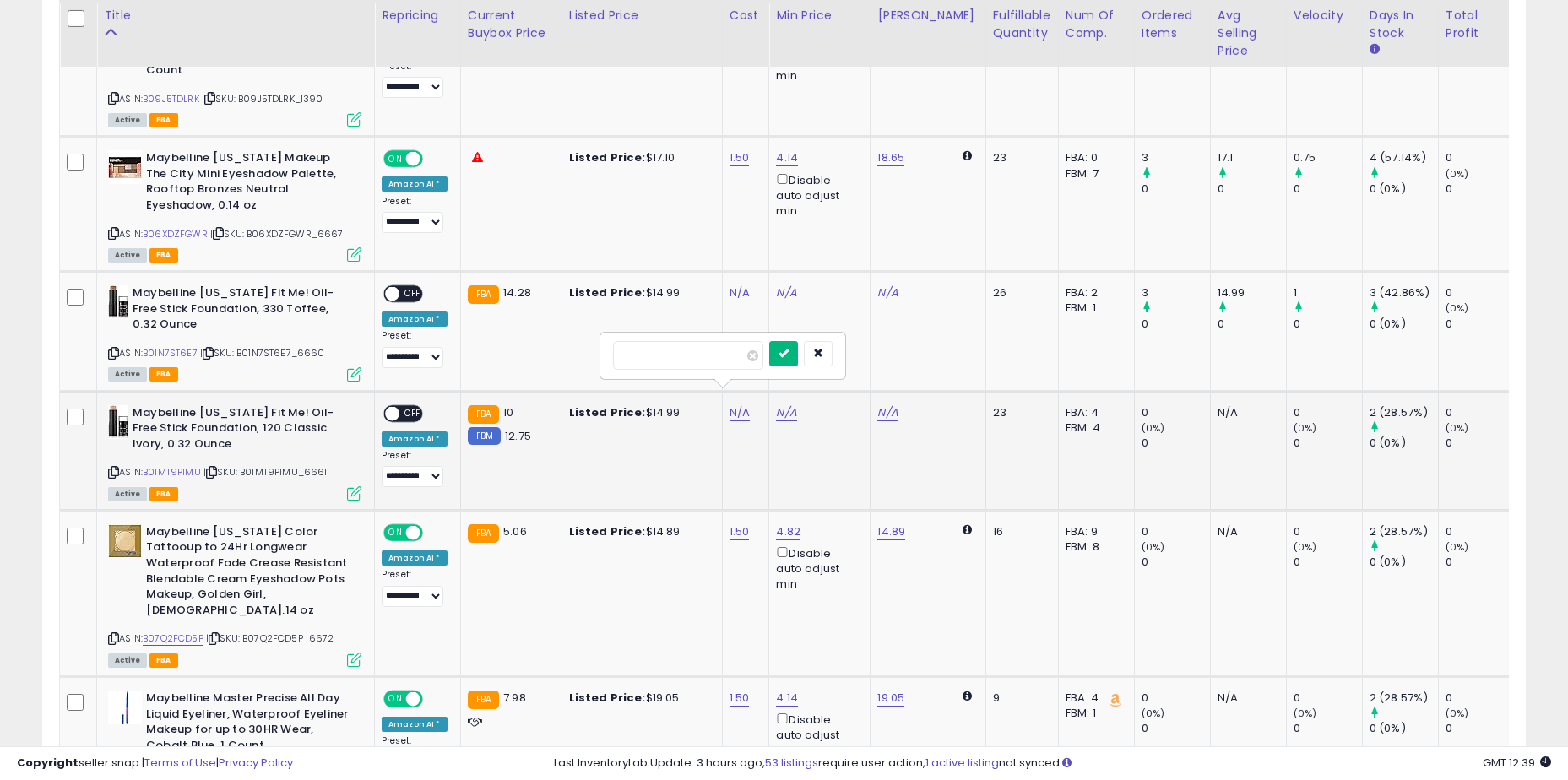
type input "****"
drag, startPoint x: 807, startPoint y: 361, endPoint x: 705, endPoint y: 361, distance: 102.0
click at [797, 361] on button "submit" at bounding box center [783, 354] width 29 height 25
click at [412, 406] on span "OFF" at bounding box center [413, 413] width 27 height 15
click at [745, 284] on link "N/A" at bounding box center [739, 292] width 20 height 16
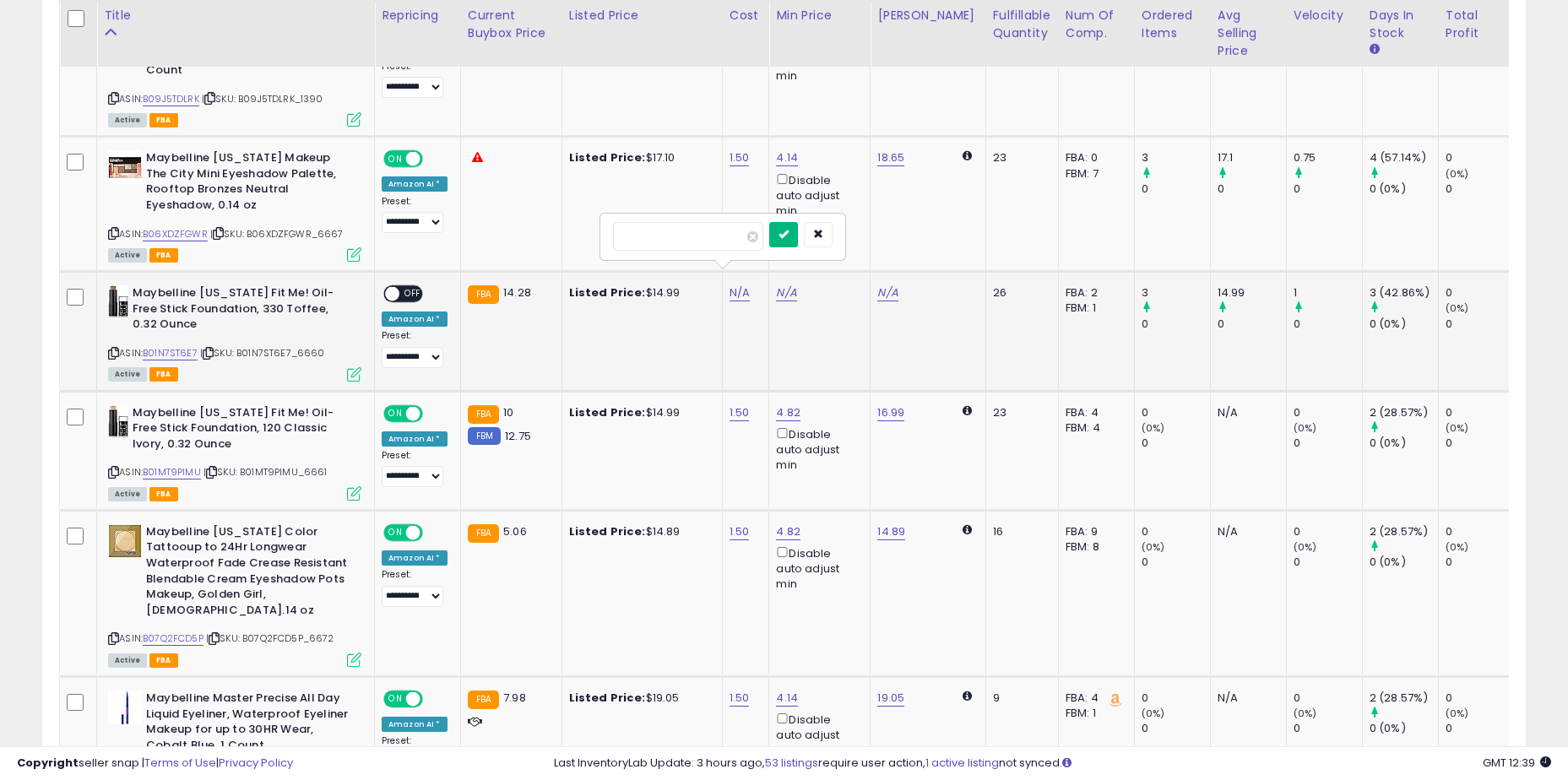
type input "****"
click at [797, 241] on button "submit" at bounding box center [783, 234] width 29 height 25
click at [419, 287] on span "OFF" at bounding box center [413, 294] width 27 height 15
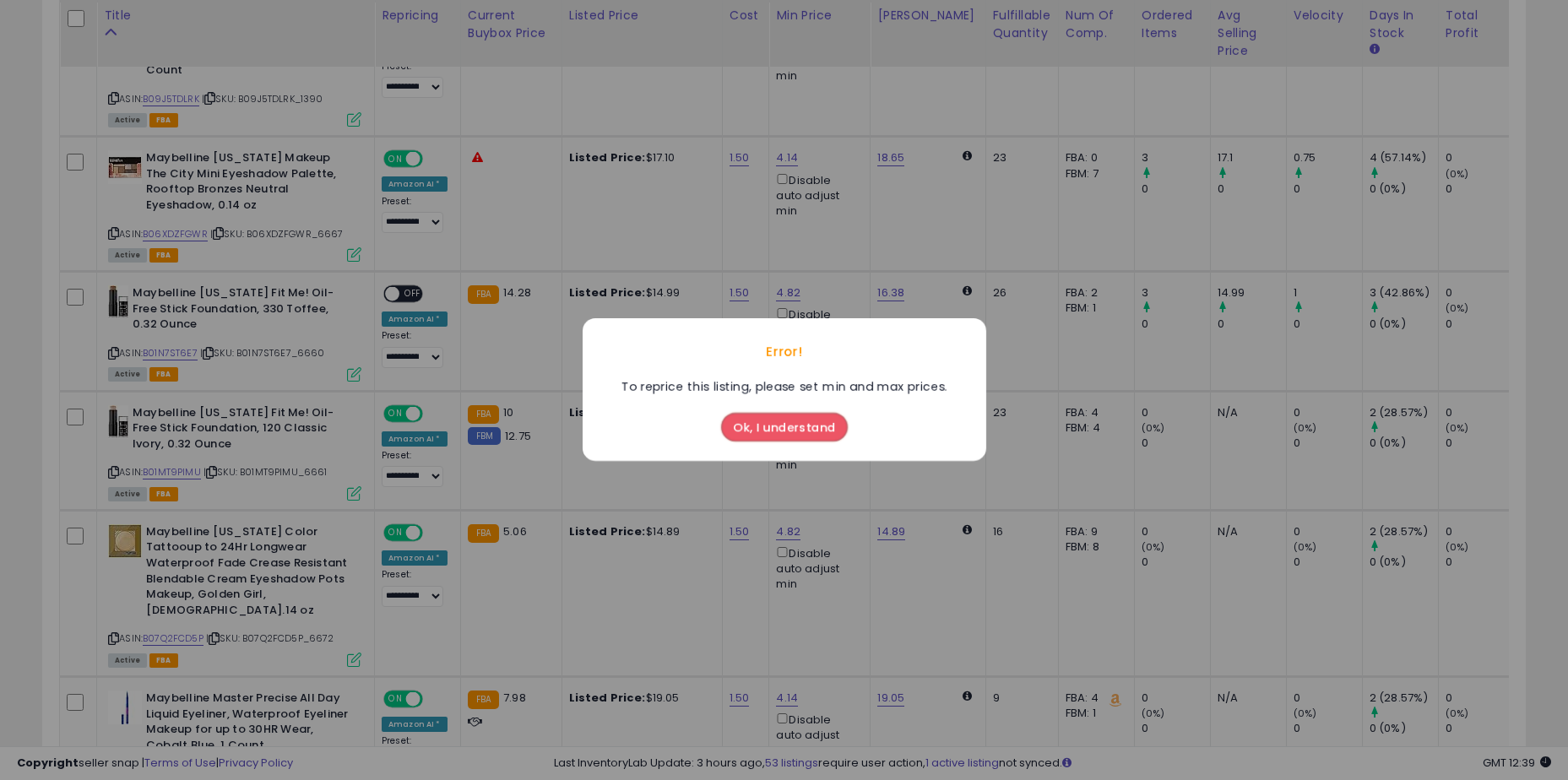
click at [737, 422] on button "Ok, I understand" at bounding box center [784, 427] width 127 height 29
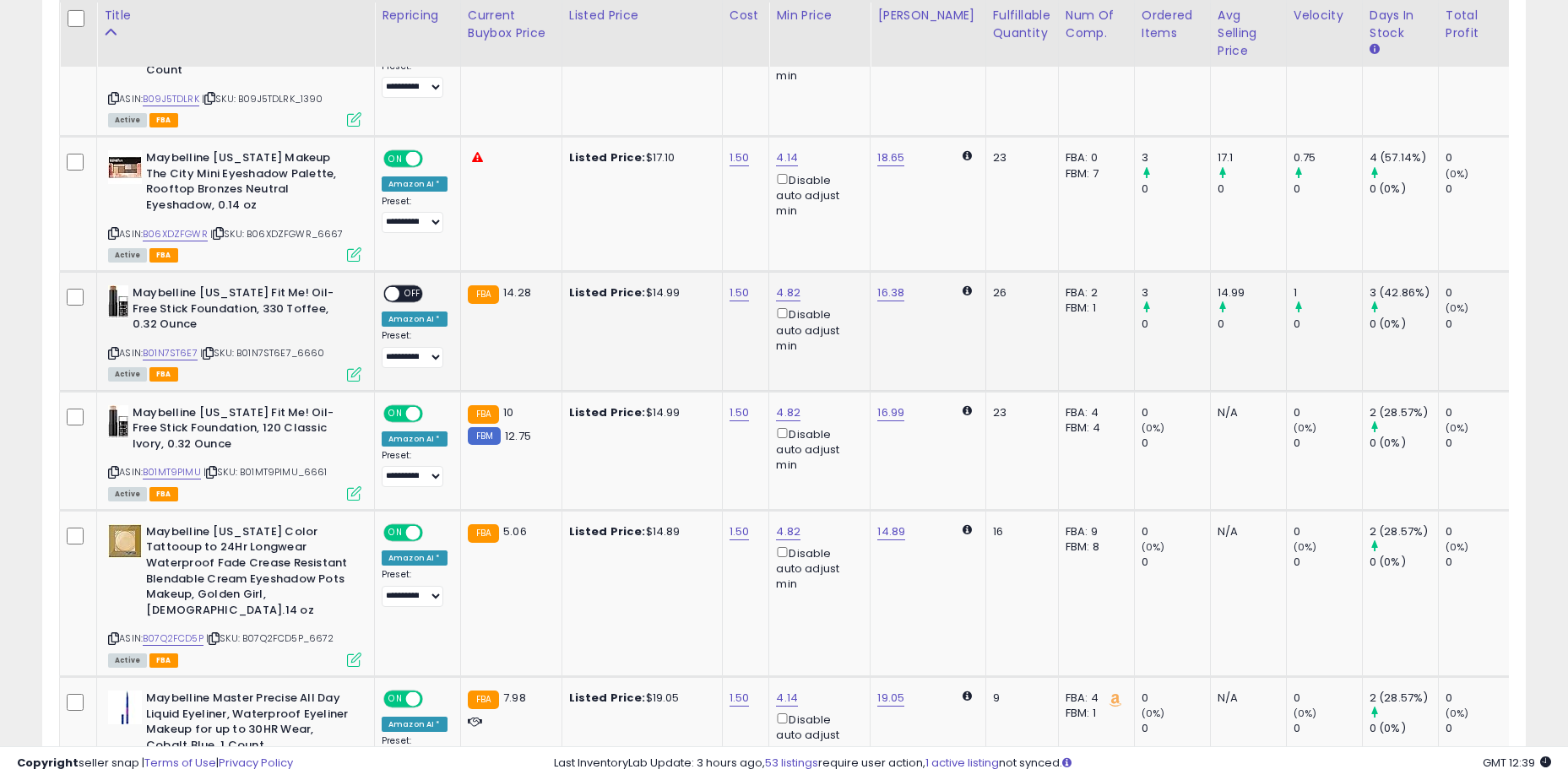
click at [405, 287] on span "OFF" at bounding box center [413, 294] width 27 height 15
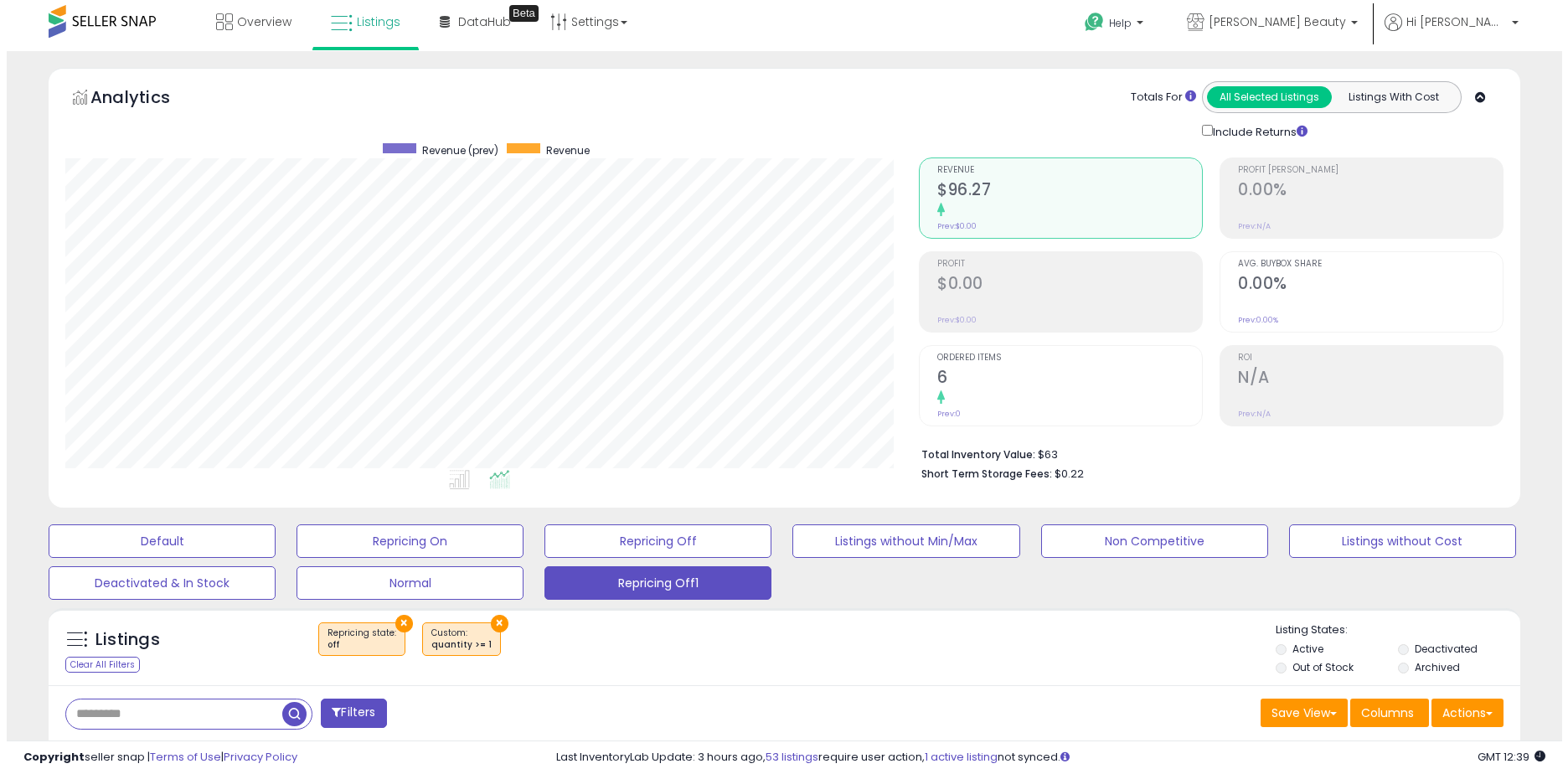
scroll to position [0, 0]
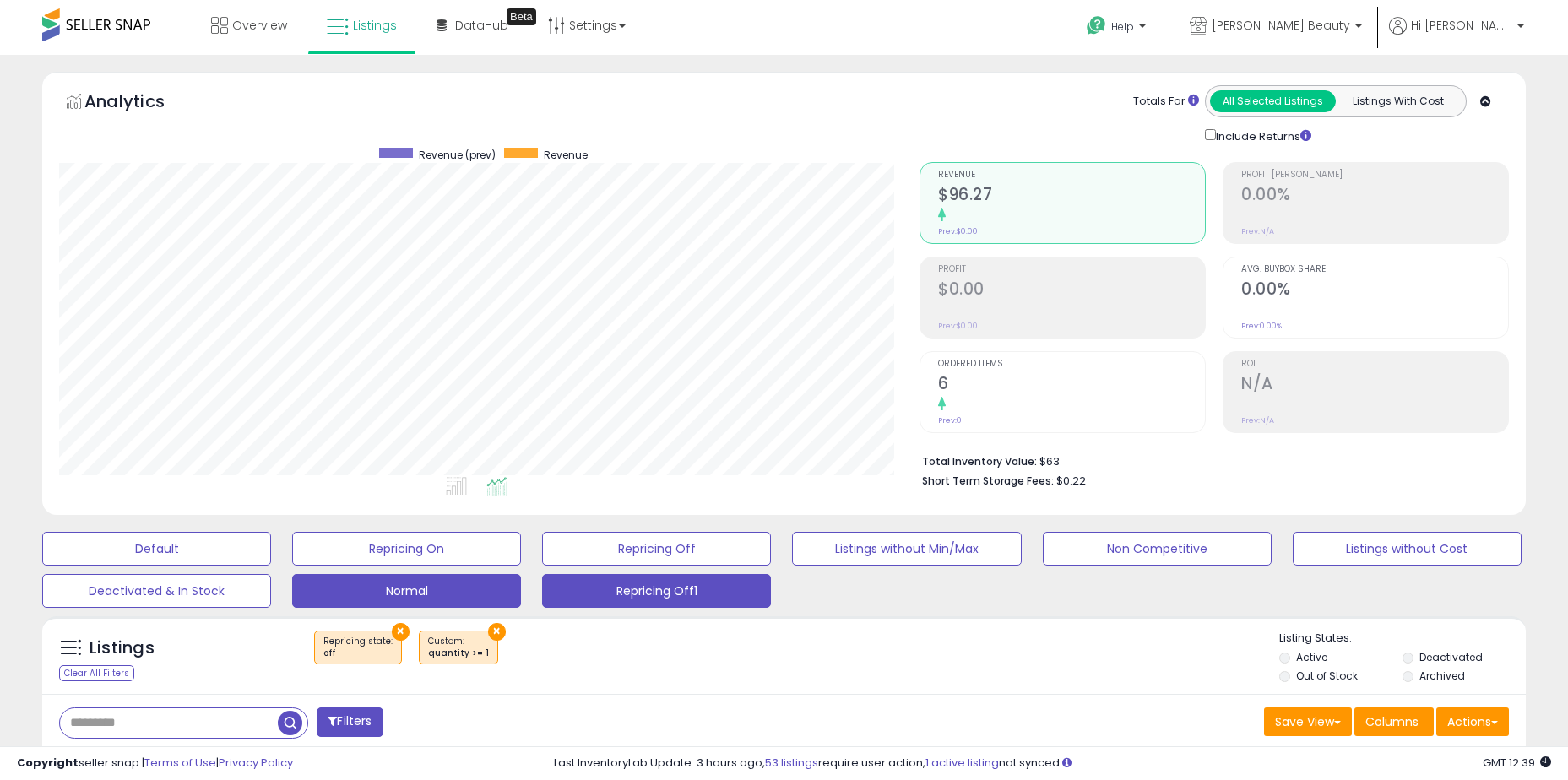
click at [359, 593] on button "Normal" at bounding box center [407, 590] width 229 height 34
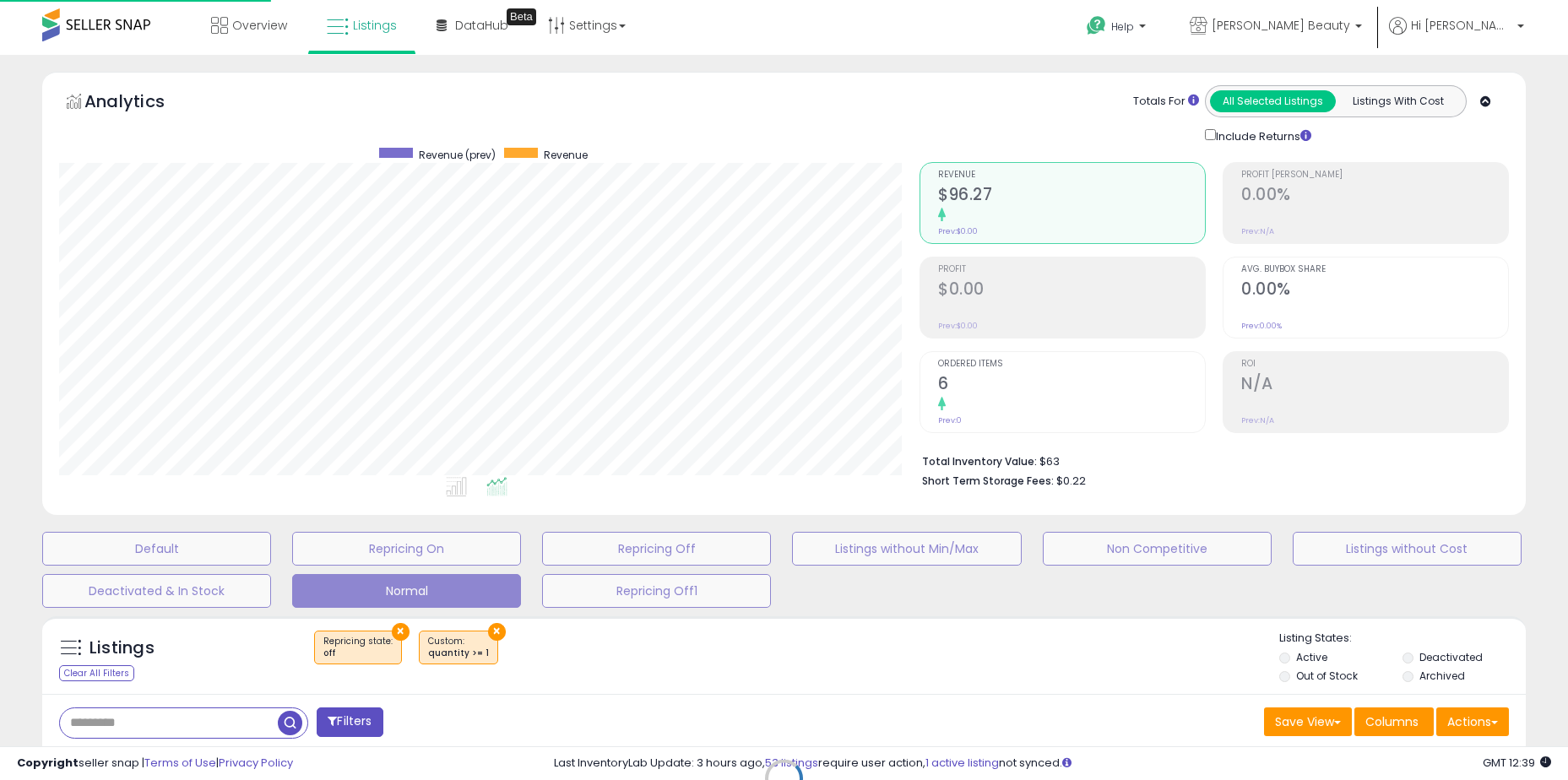
scroll to position [346, 868]
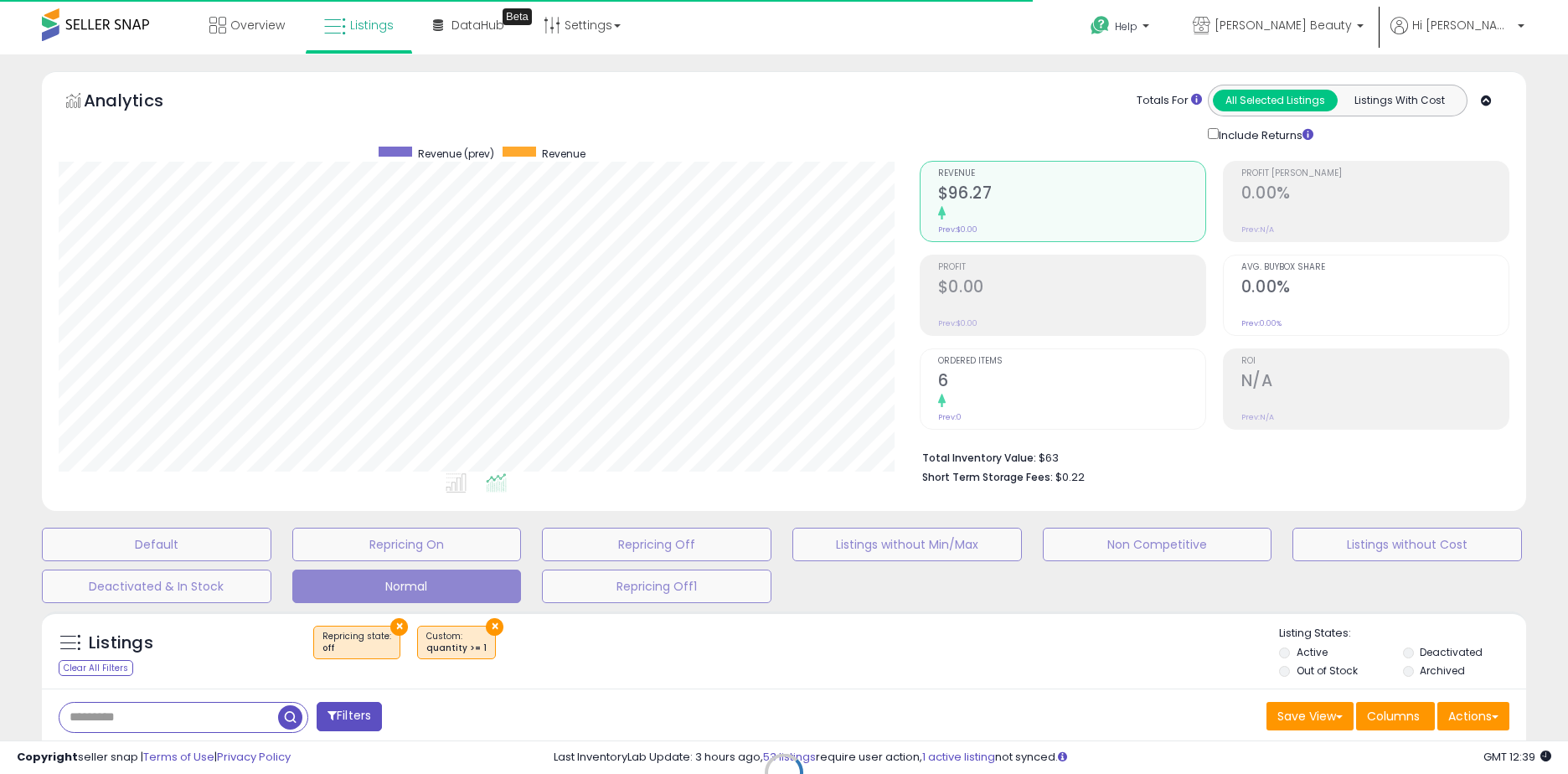
select select "**"
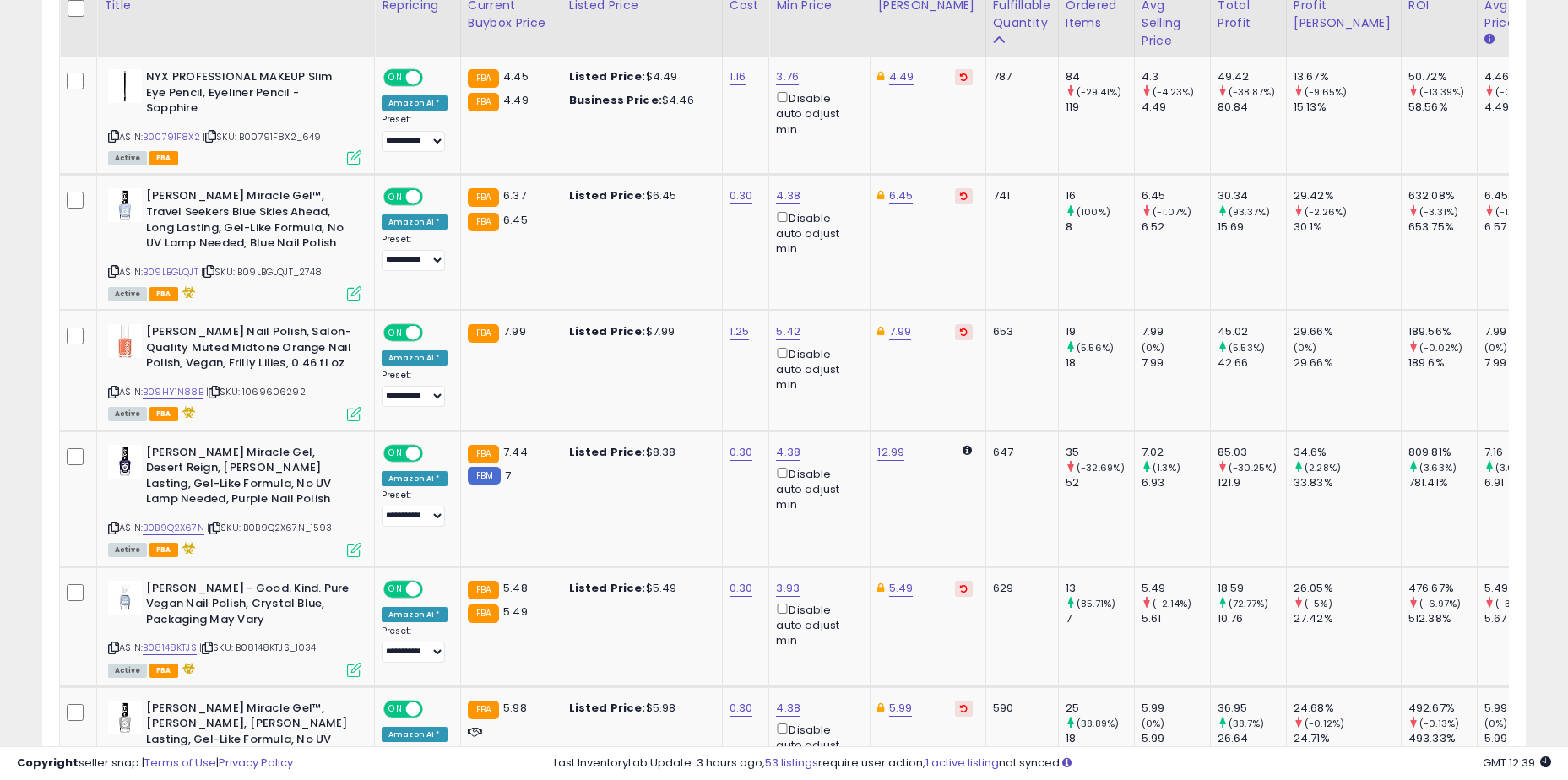
scroll to position [844, 0]
